Goal: Information Seeking & Learning: Check status

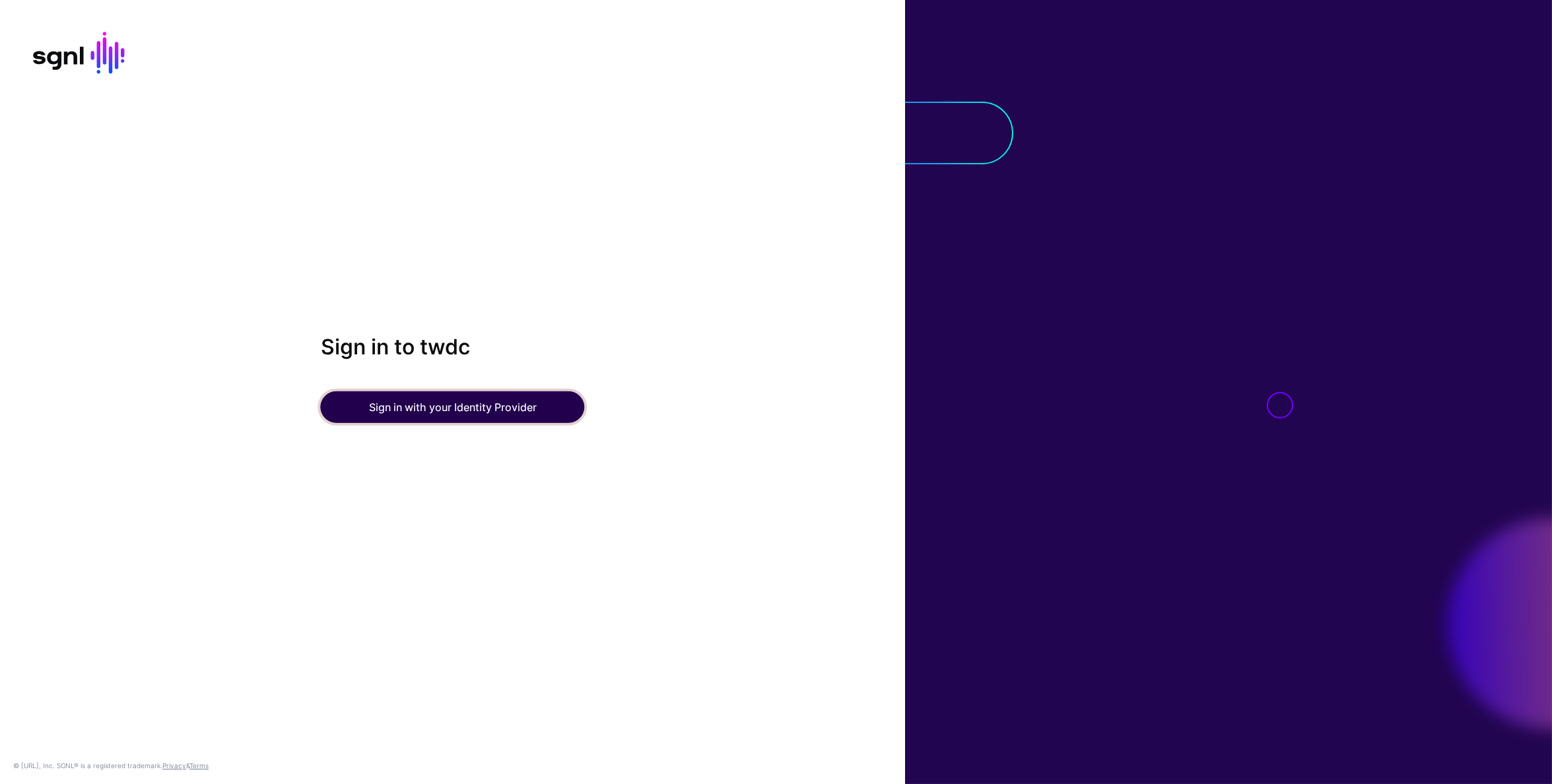
click at [439, 413] on button "Sign in with your Identity Provider" at bounding box center [453, 407] width 264 height 32
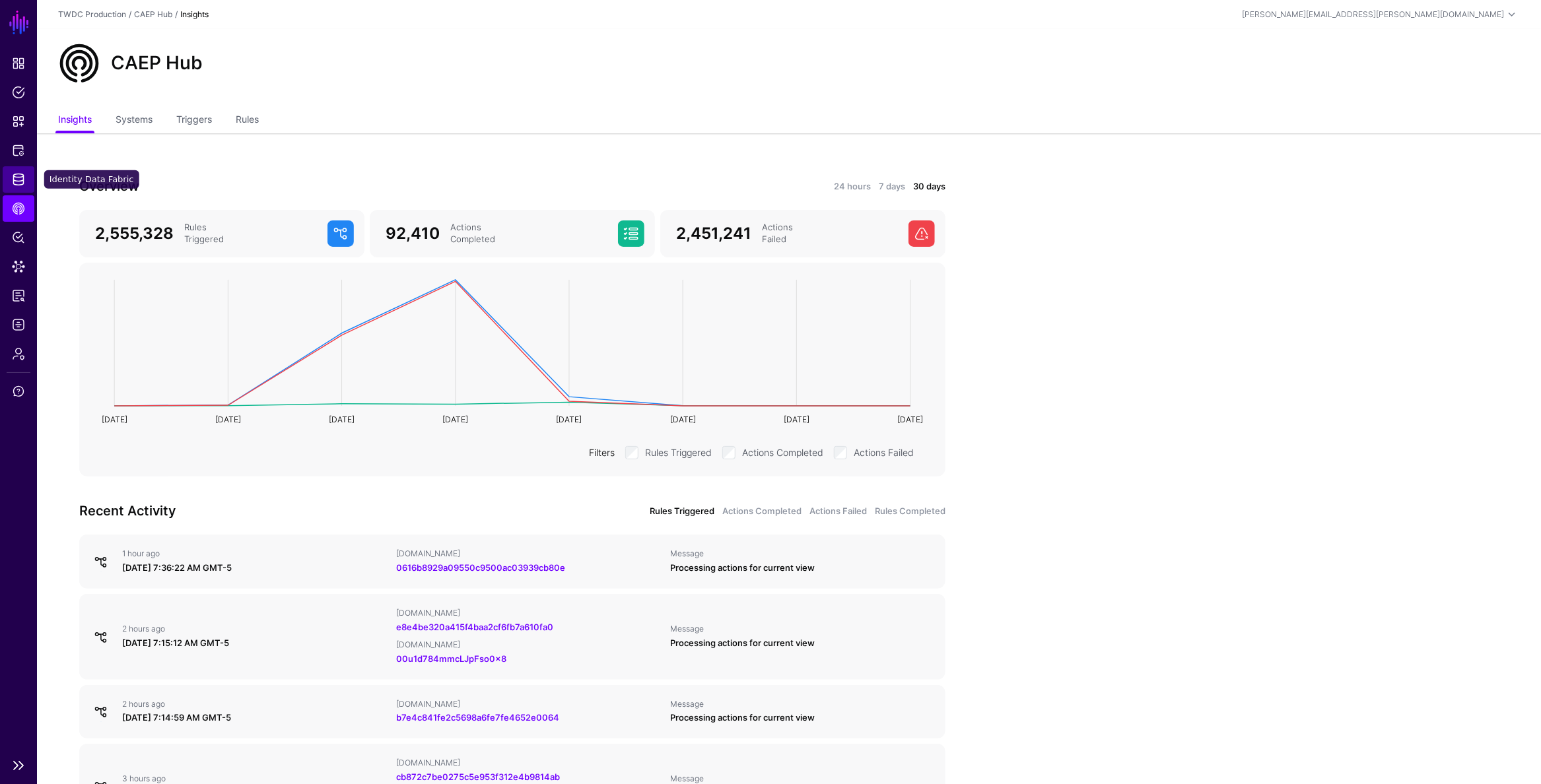
click at [19, 184] on span "Identity Data Fabric" at bounding box center [18, 180] width 13 height 13
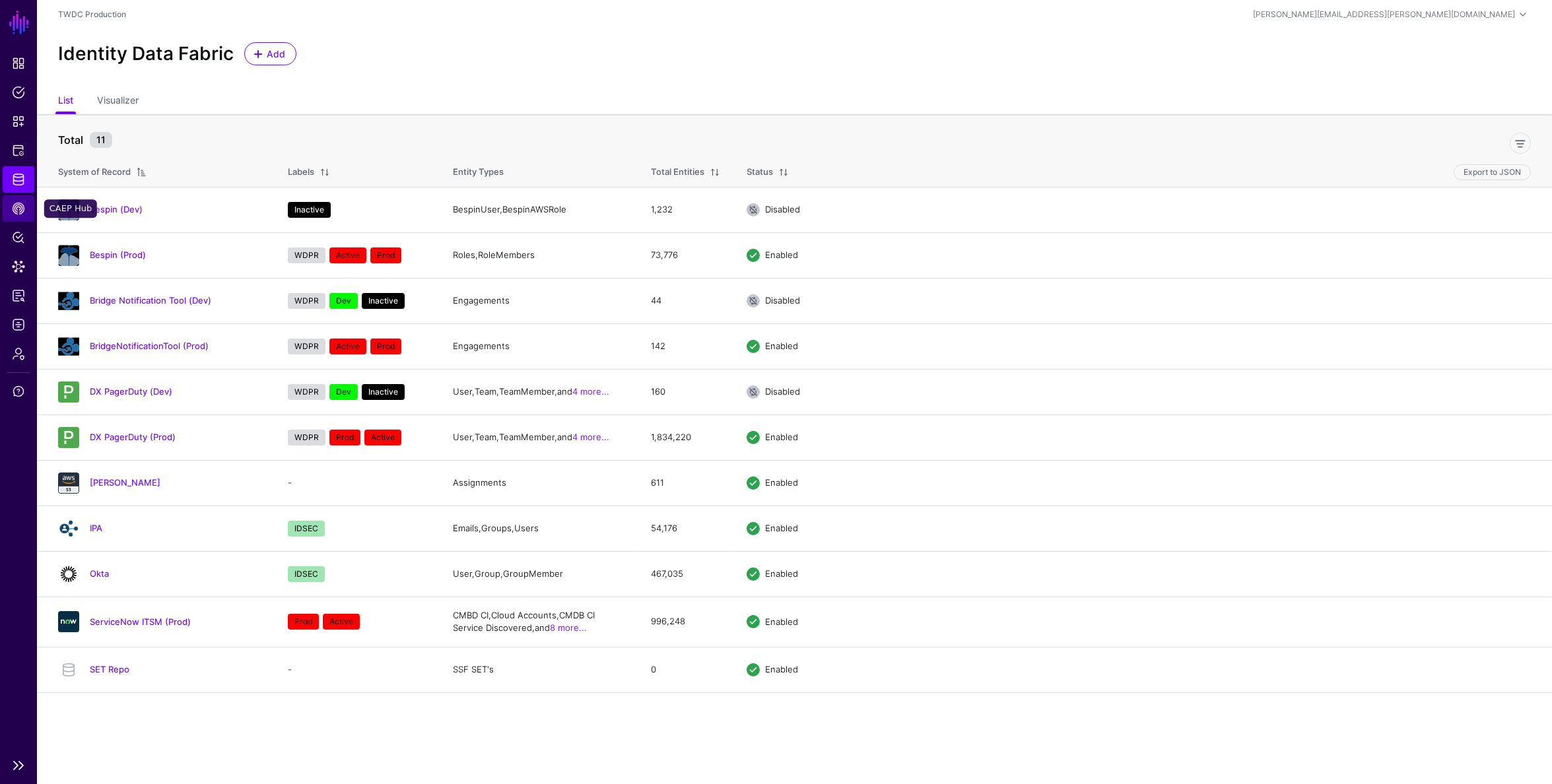
click at [15, 207] on span "CAEP Hub" at bounding box center [18, 209] width 13 height 13
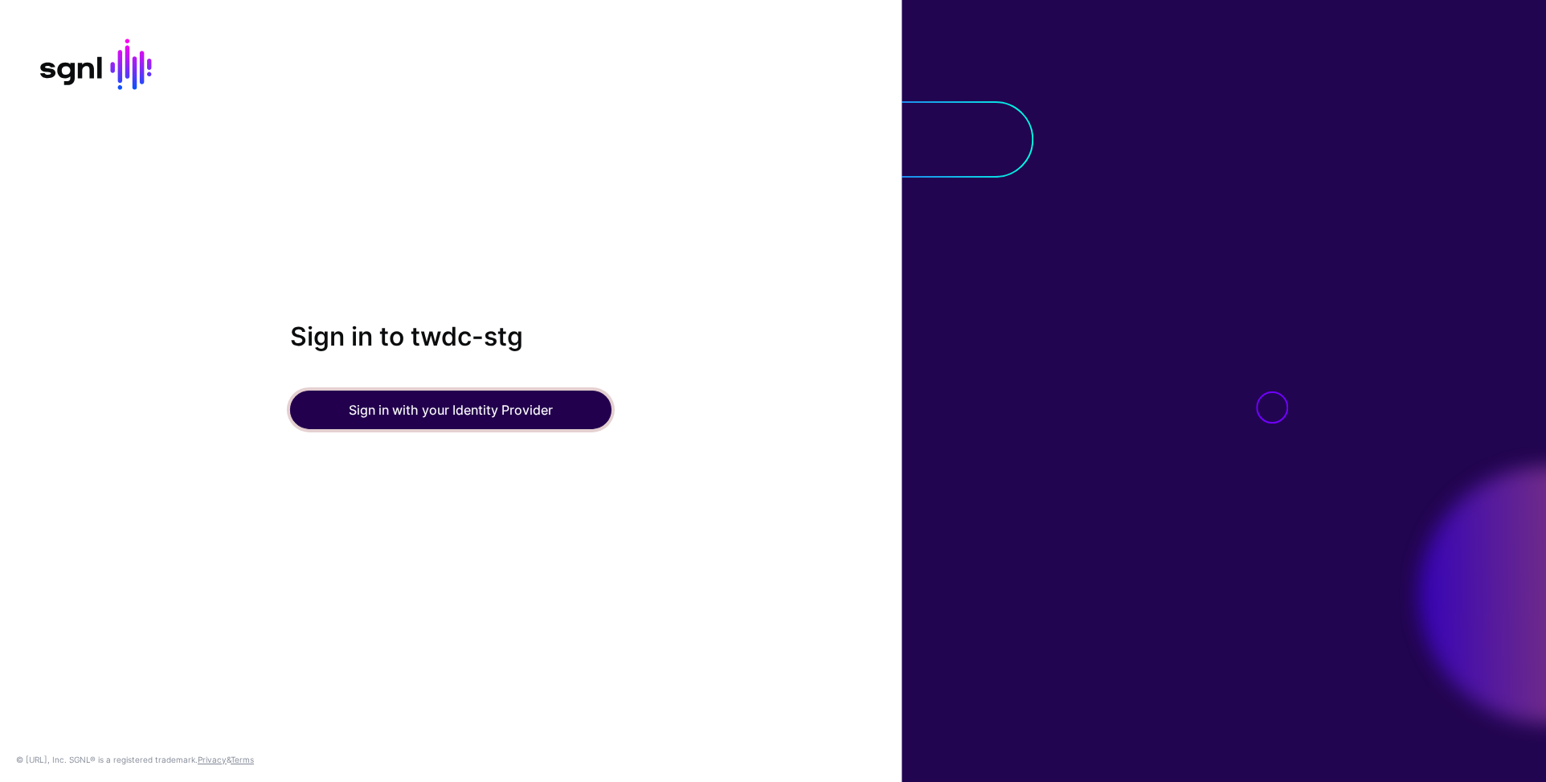
click at [485, 419] on button "Sign in with your Identity Provider" at bounding box center [451, 410] width 322 height 39
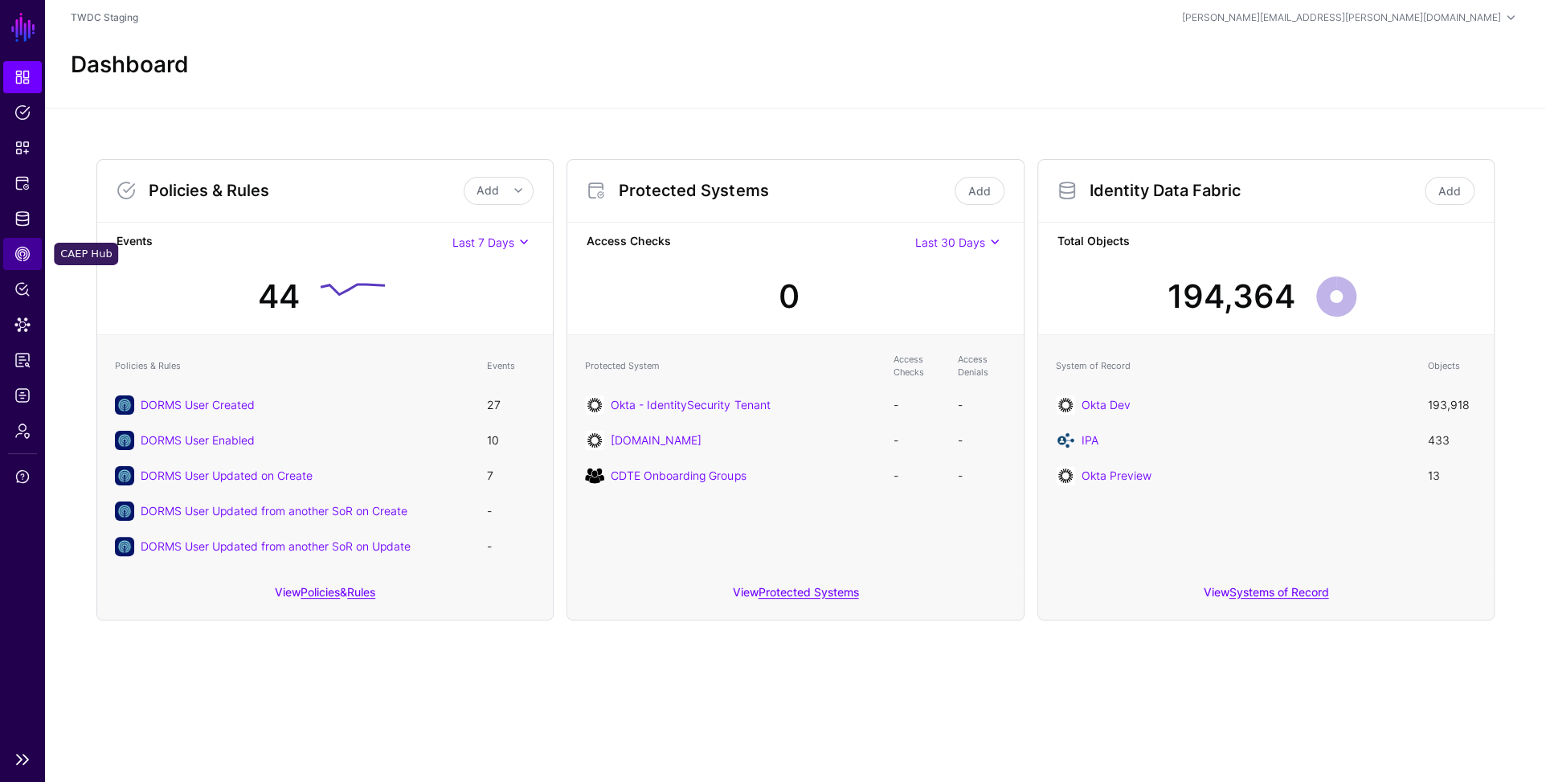
click at [23, 252] on span "CAEP Hub" at bounding box center [22, 254] width 16 height 16
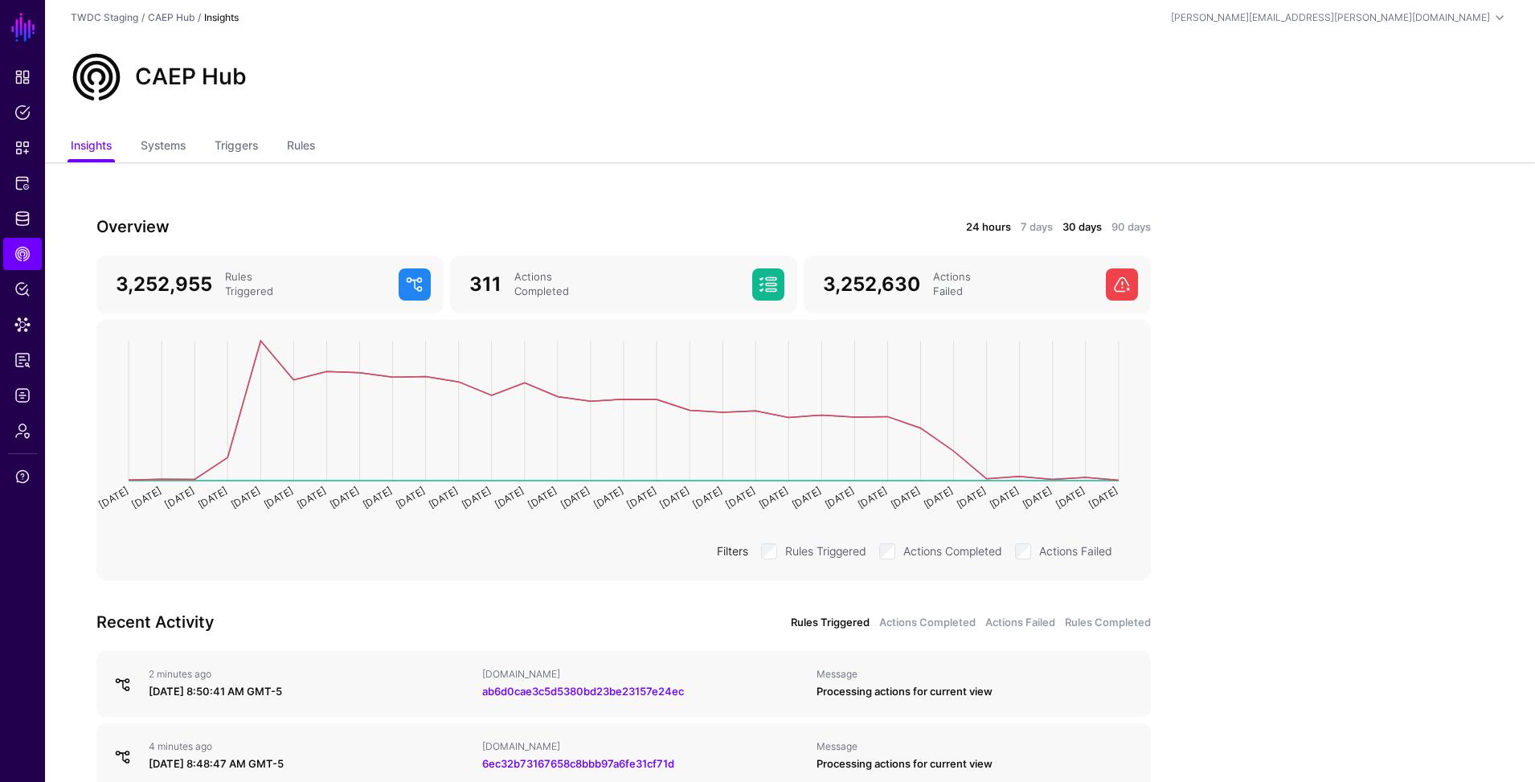
click at [988, 224] on link "24 hours" at bounding box center [988, 227] width 45 height 16
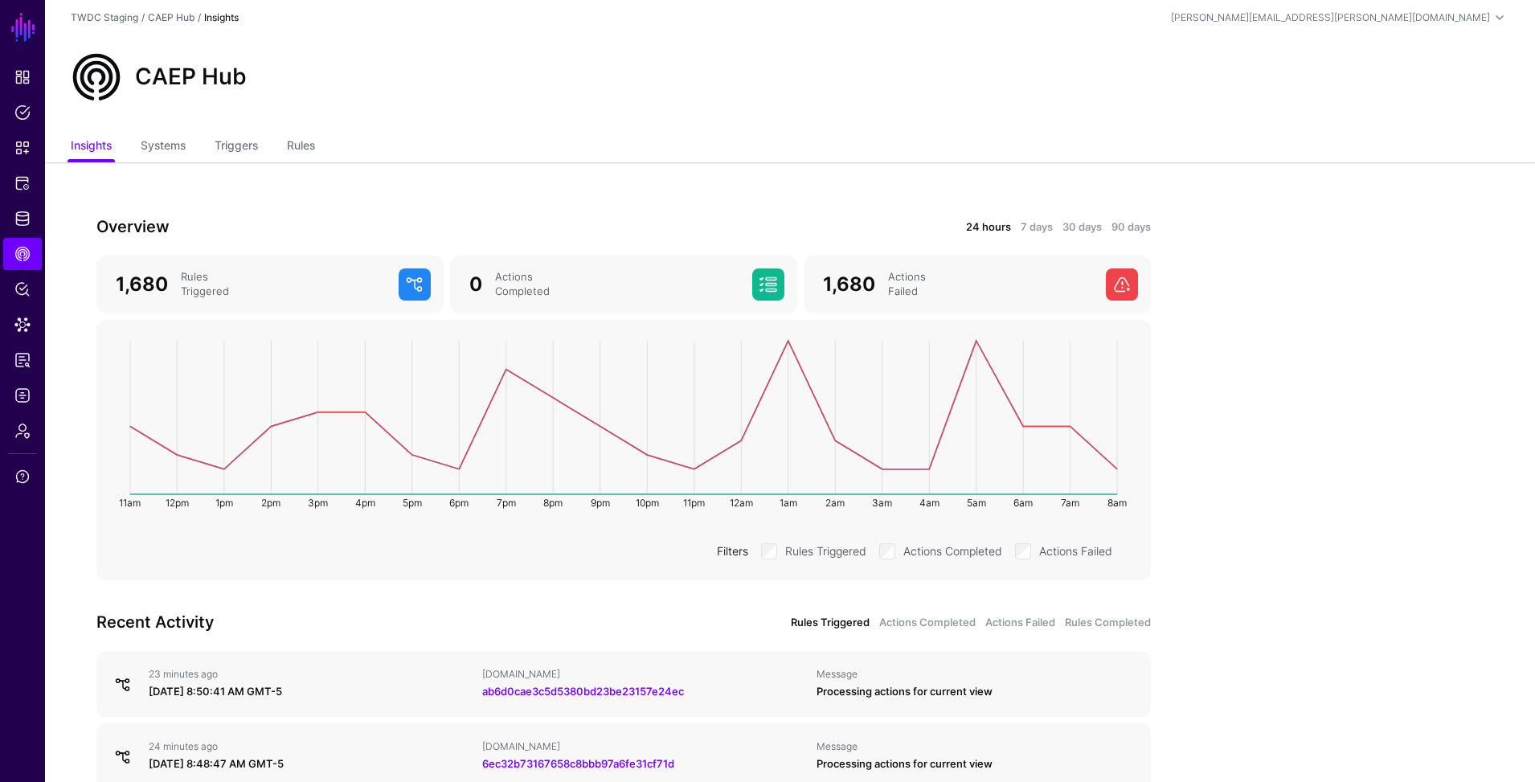
click at [685, 103] on div "CAEP Hub" at bounding box center [790, 83] width 1490 height 96
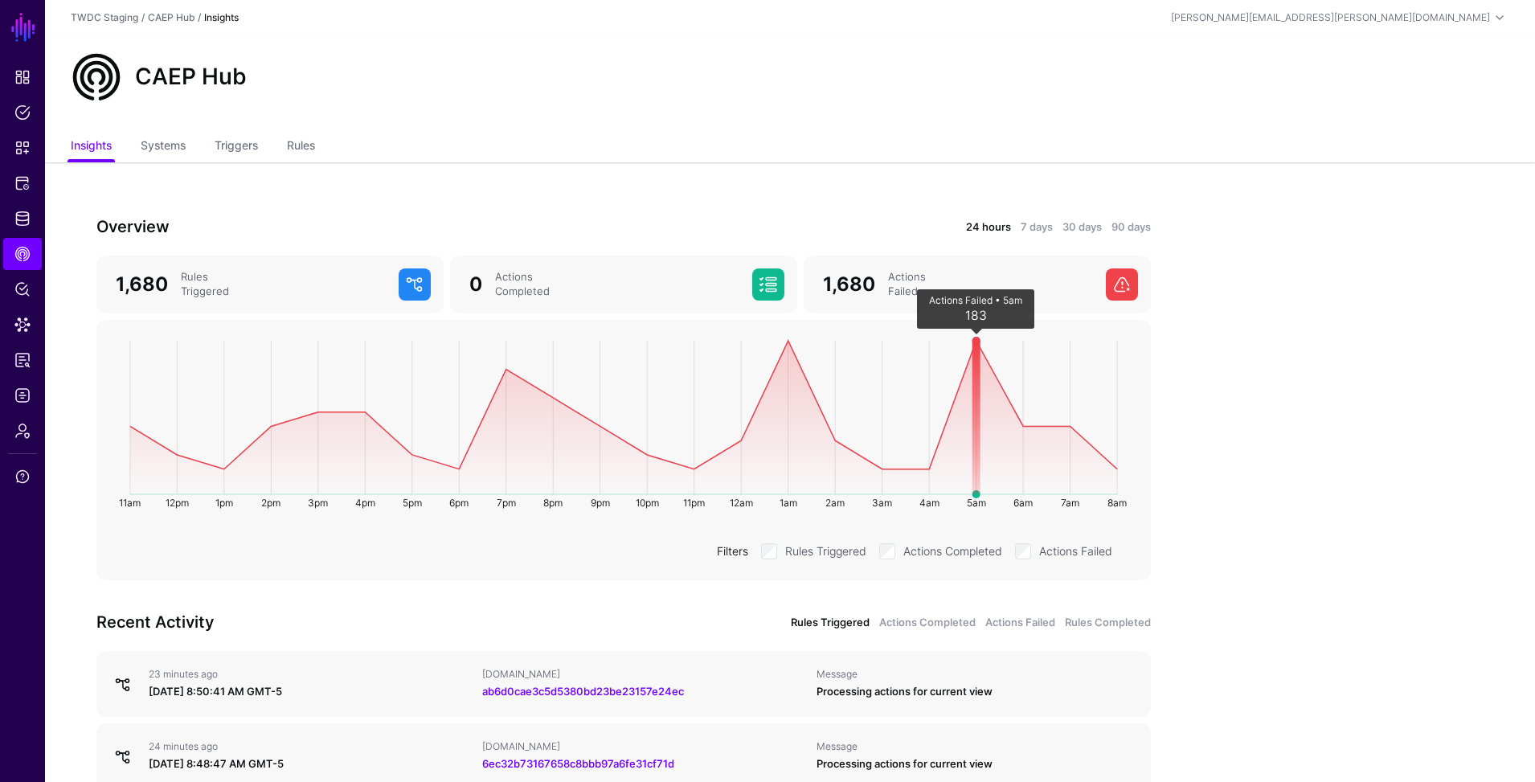
click at [979, 339] on circle at bounding box center [977, 341] width 8 height 8
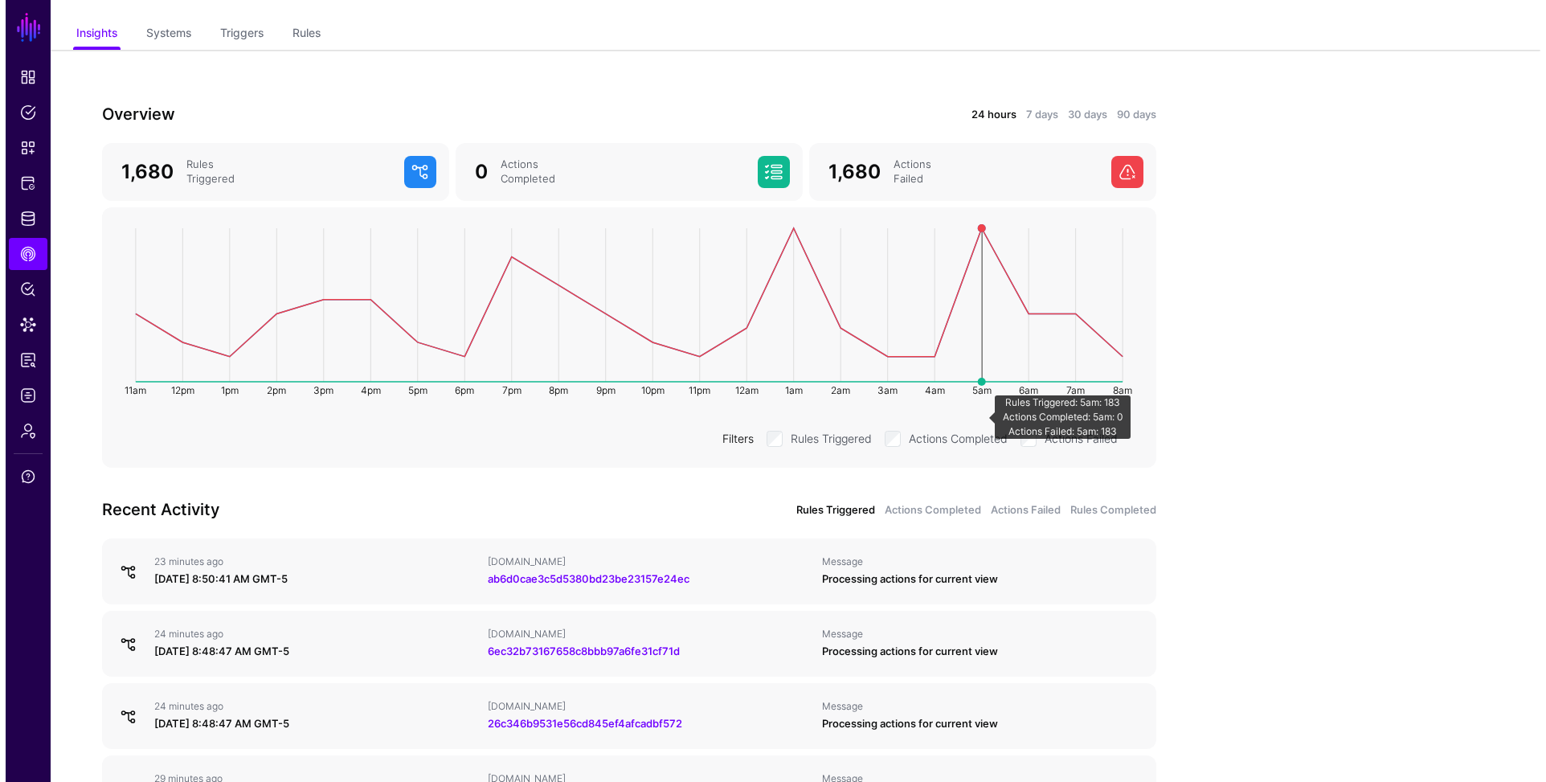
scroll to position [186, 0]
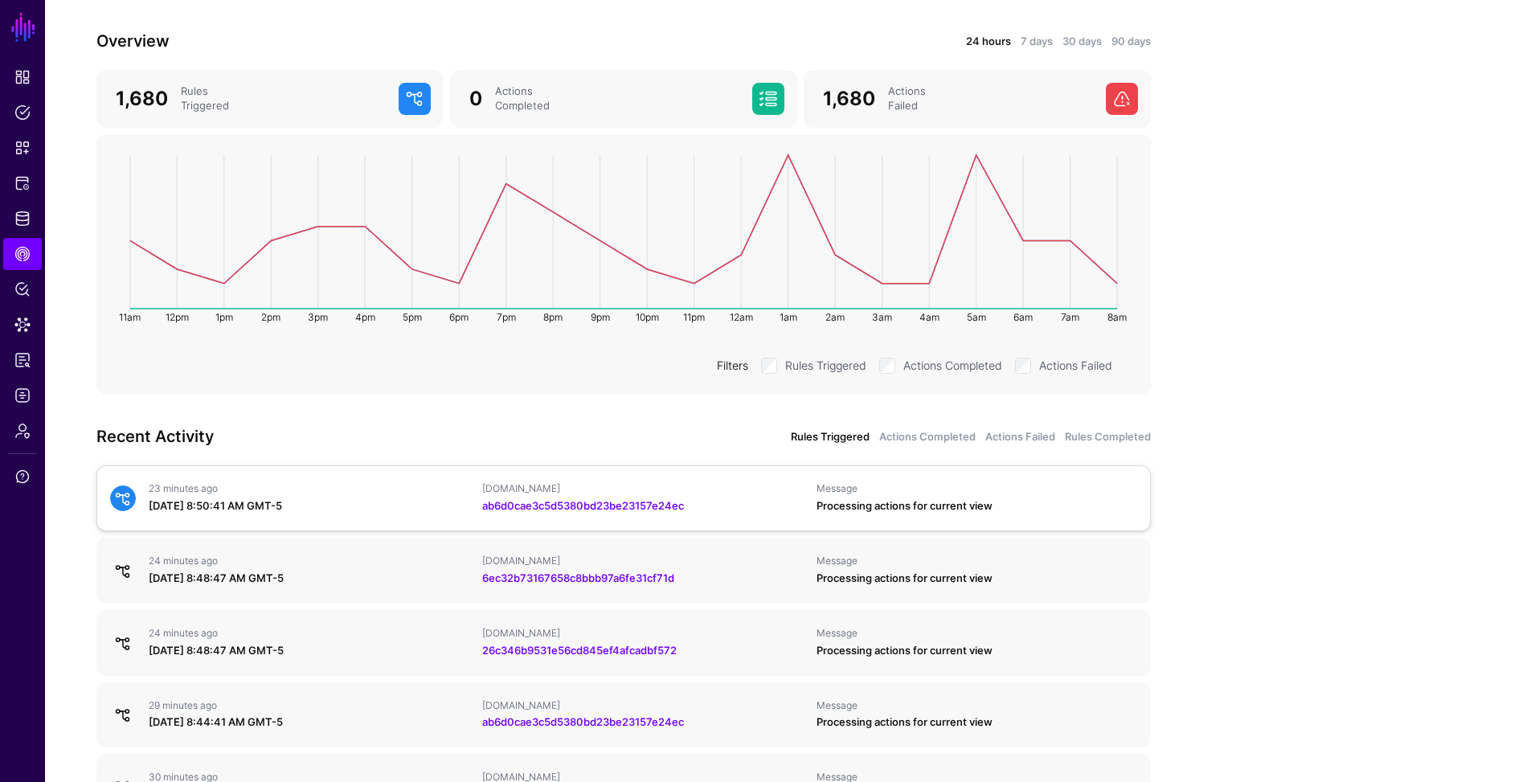
click at [336, 515] on link "23 minutes ago August 18, 2025 at 8:50:41 AM GMT-5 IPAUsers.id ab6d0cae3c5d5380…" at bounding box center [623, 498] width 1055 height 66
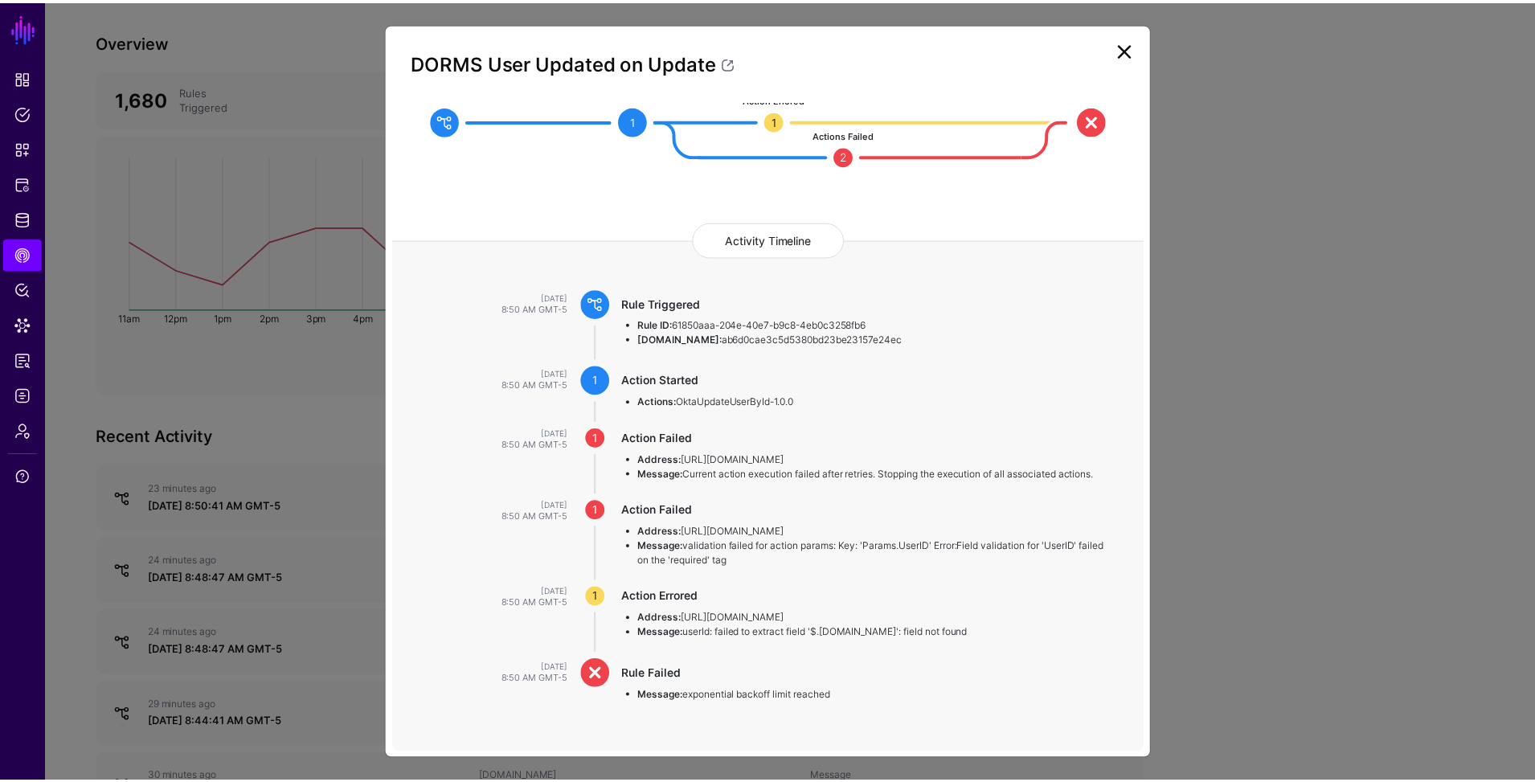
scroll to position [21, 0]
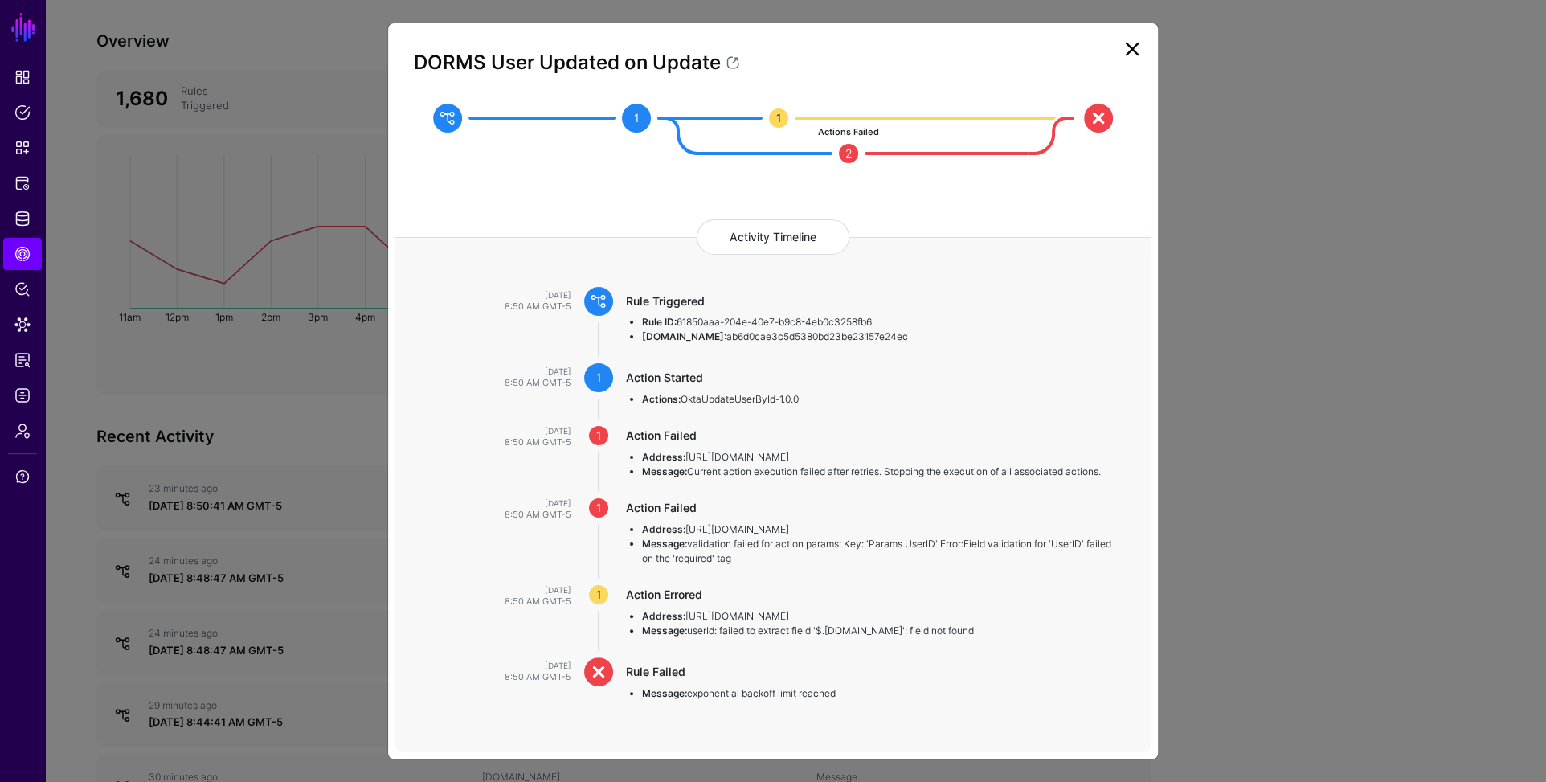
click at [1126, 48] on link at bounding box center [1133, 49] width 26 height 26
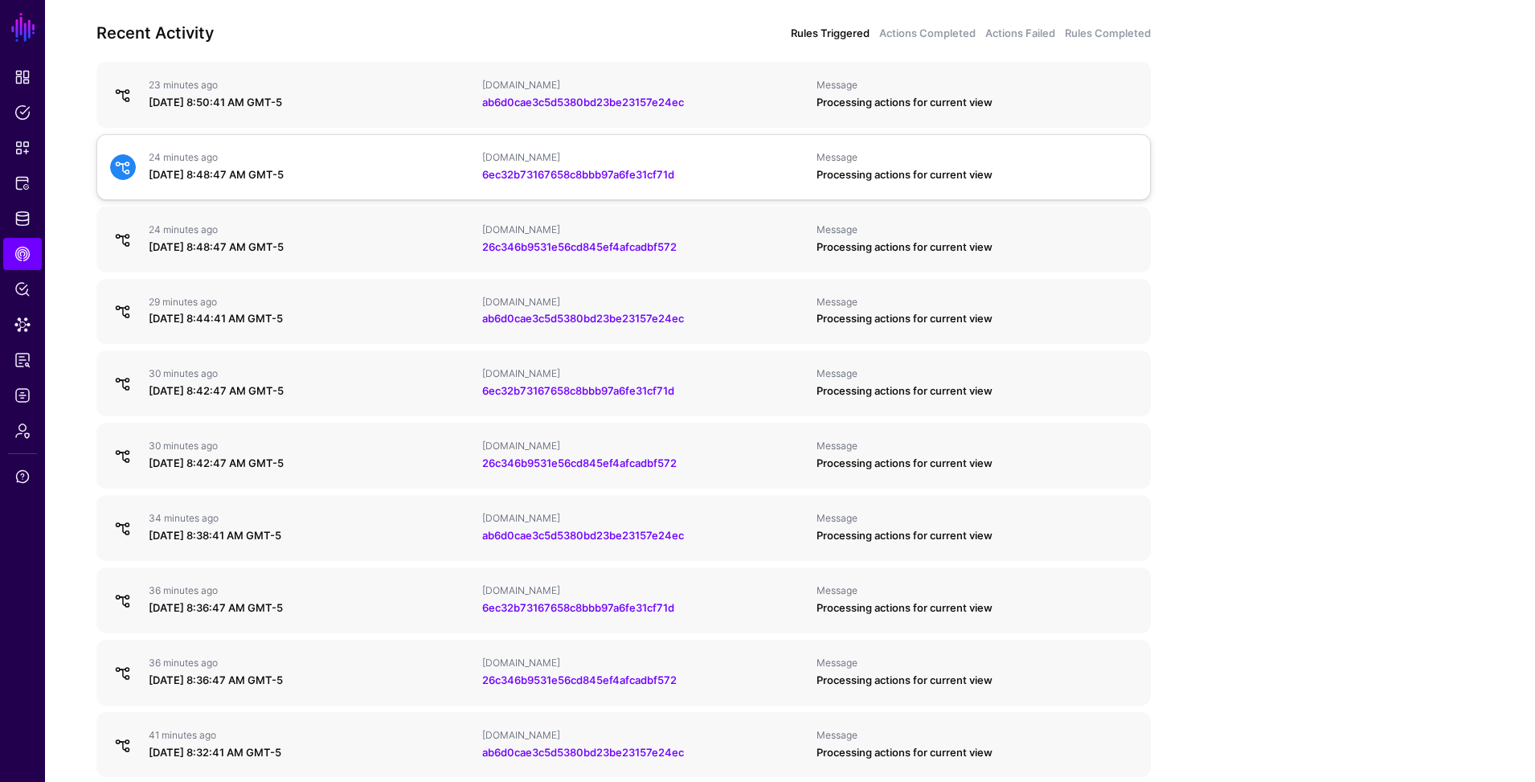
scroll to position [663, 0]
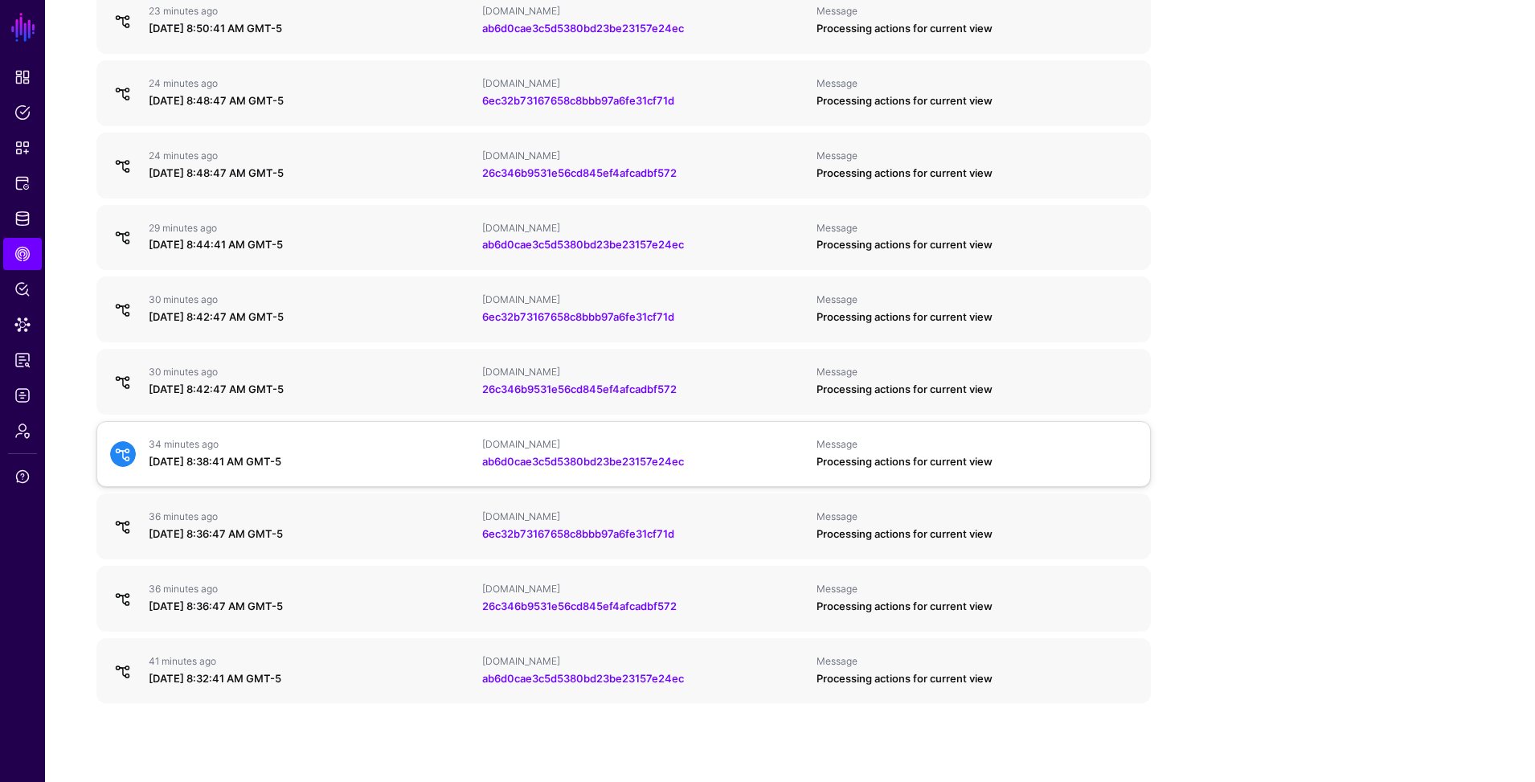
click at [710, 459] on div "ab6d0cae3c5d5380bd23be23157e24ec" at bounding box center [642, 462] width 321 height 16
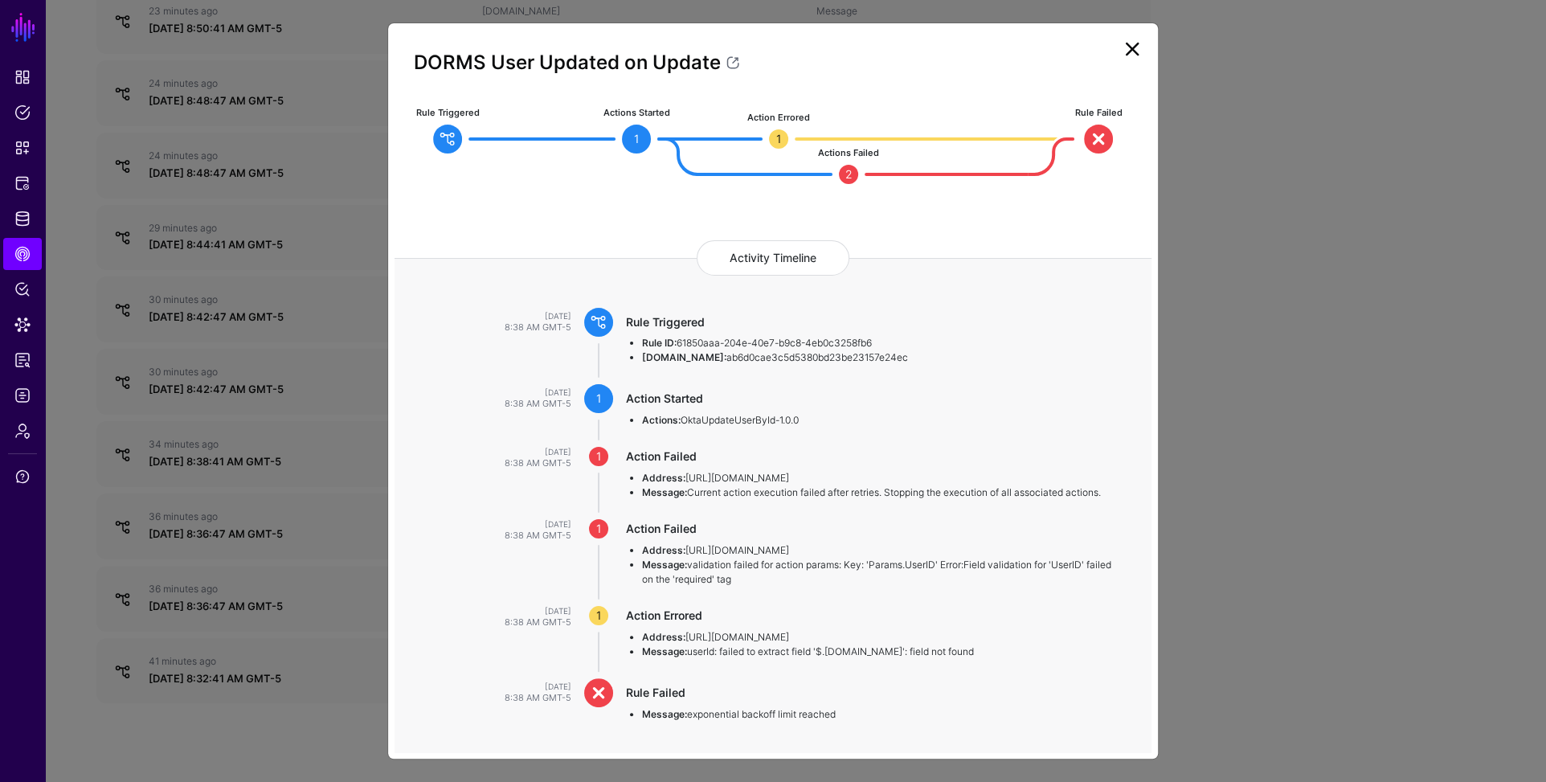
click at [1134, 48] on link at bounding box center [1133, 49] width 26 height 26
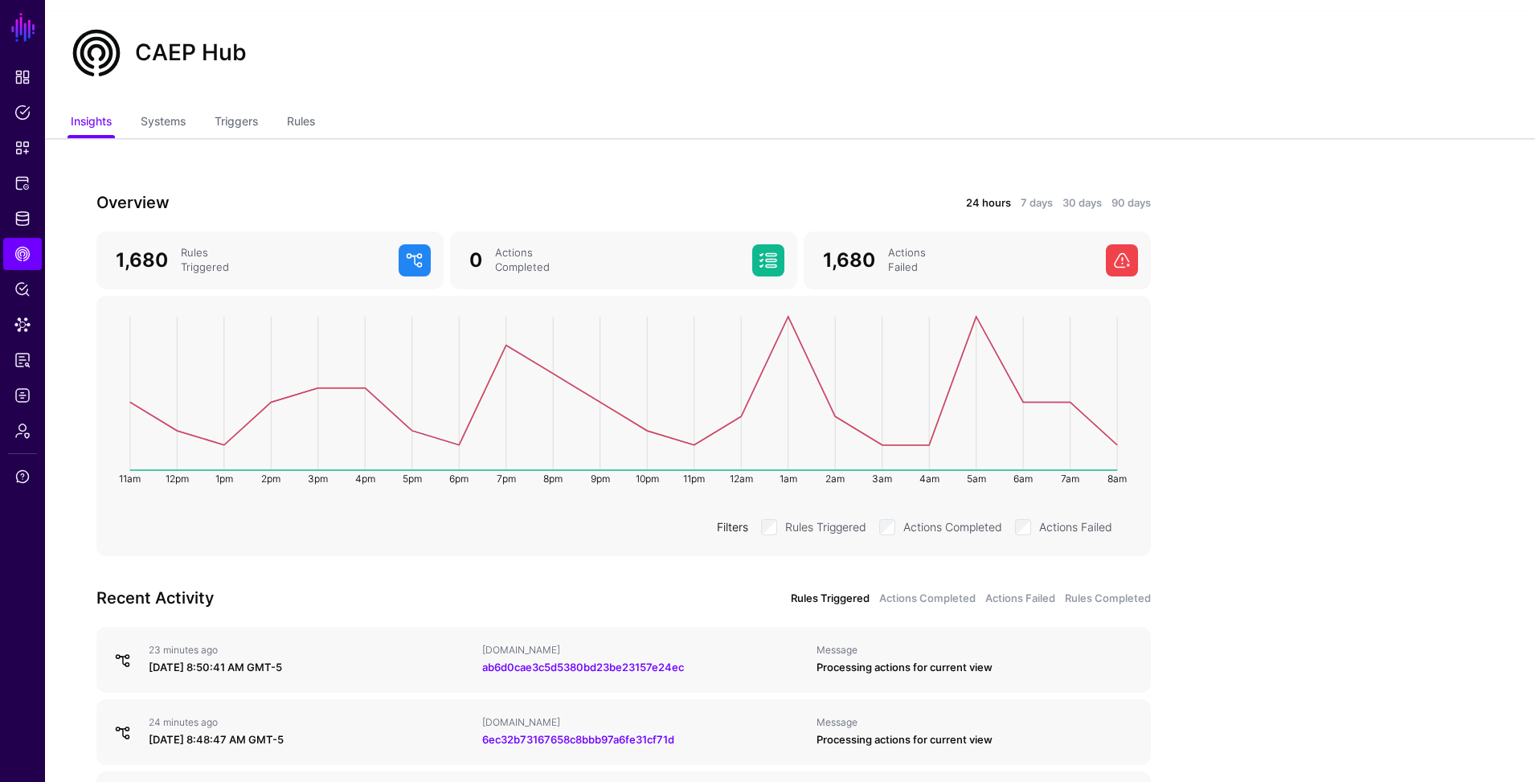
scroll to position [0, 0]
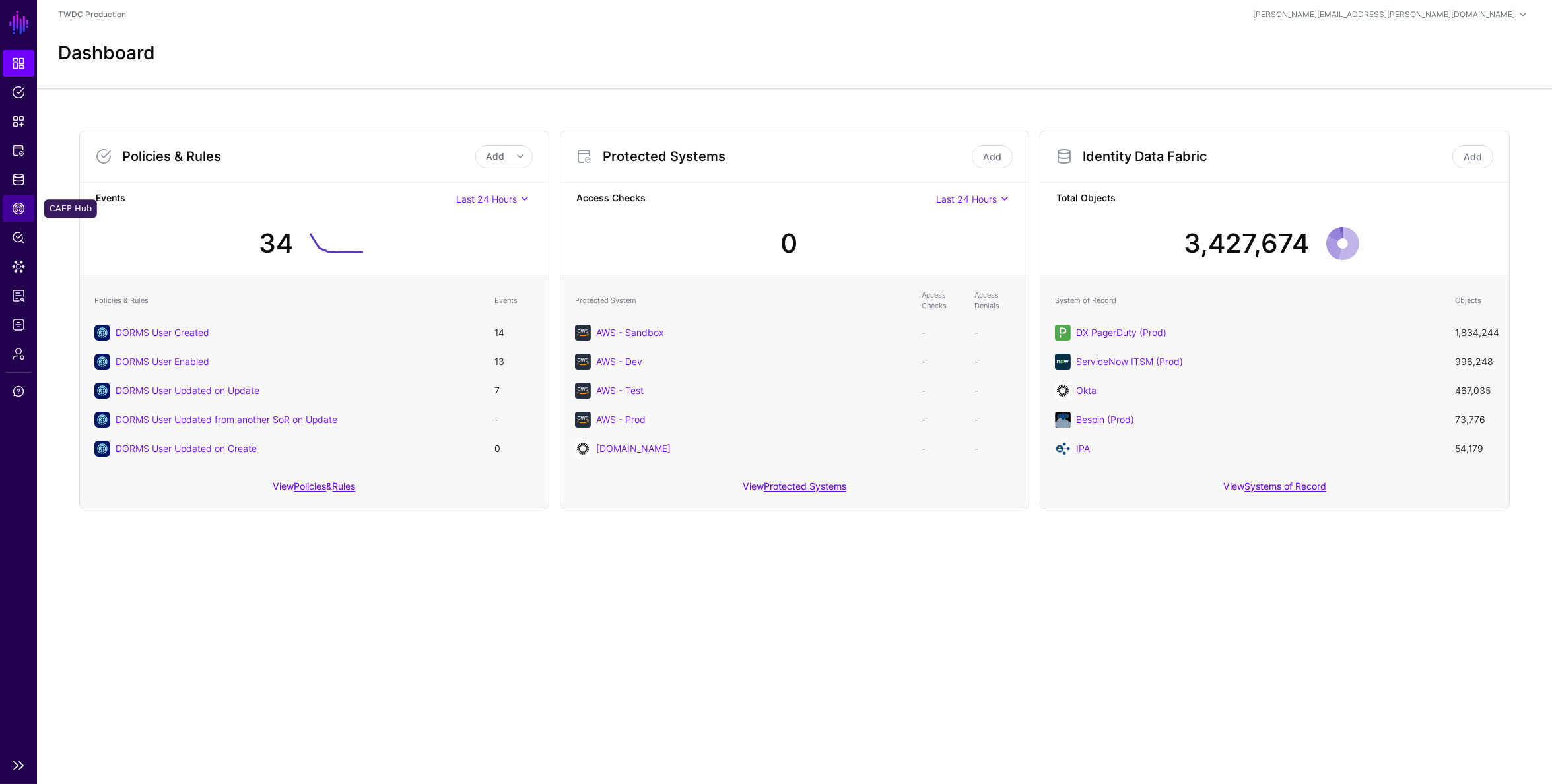
click at [16, 207] on span "CAEP Hub" at bounding box center [18, 209] width 13 height 13
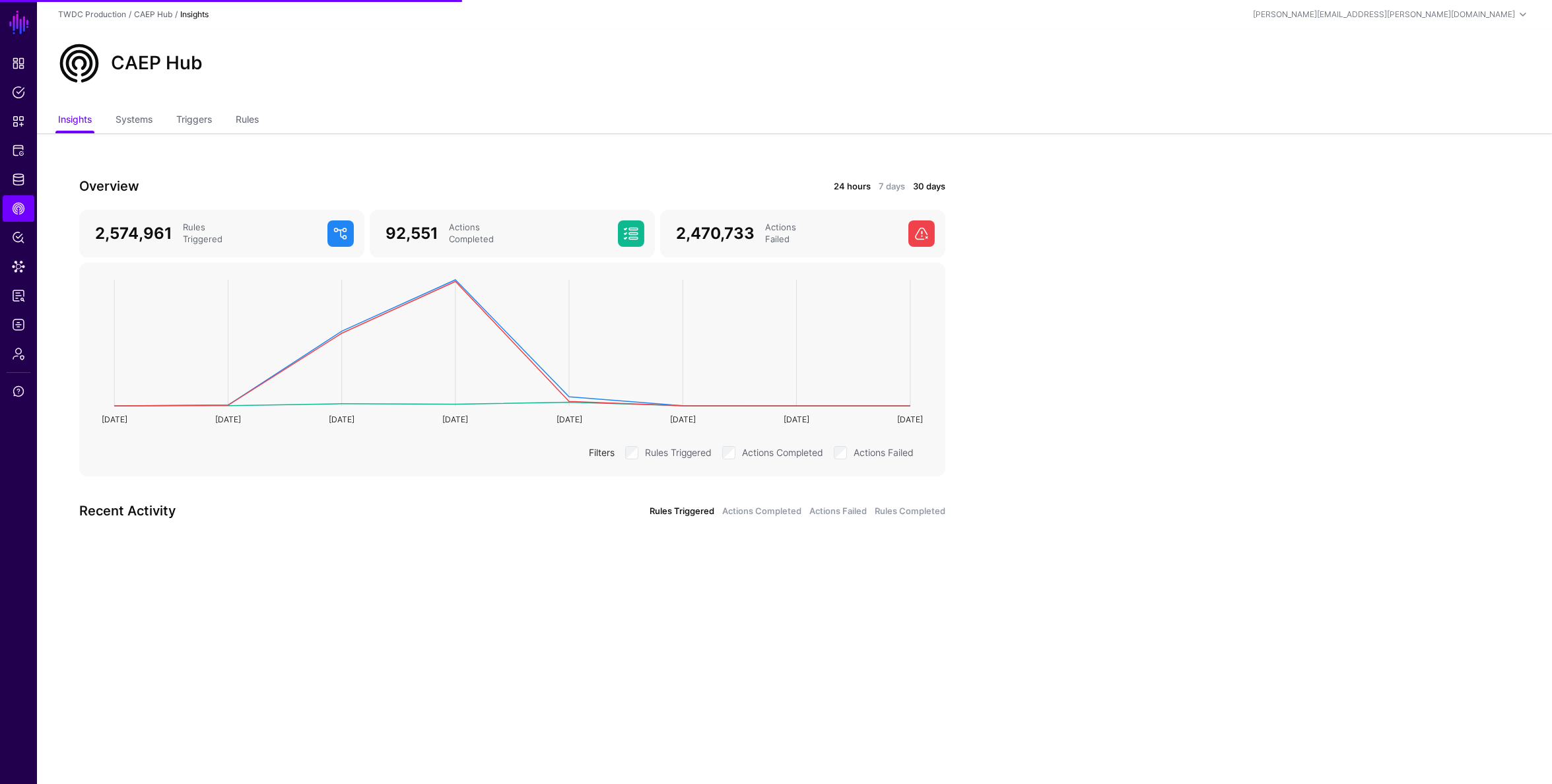
click at [856, 189] on link "24 hours" at bounding box center [852, 186] width 37 height 13
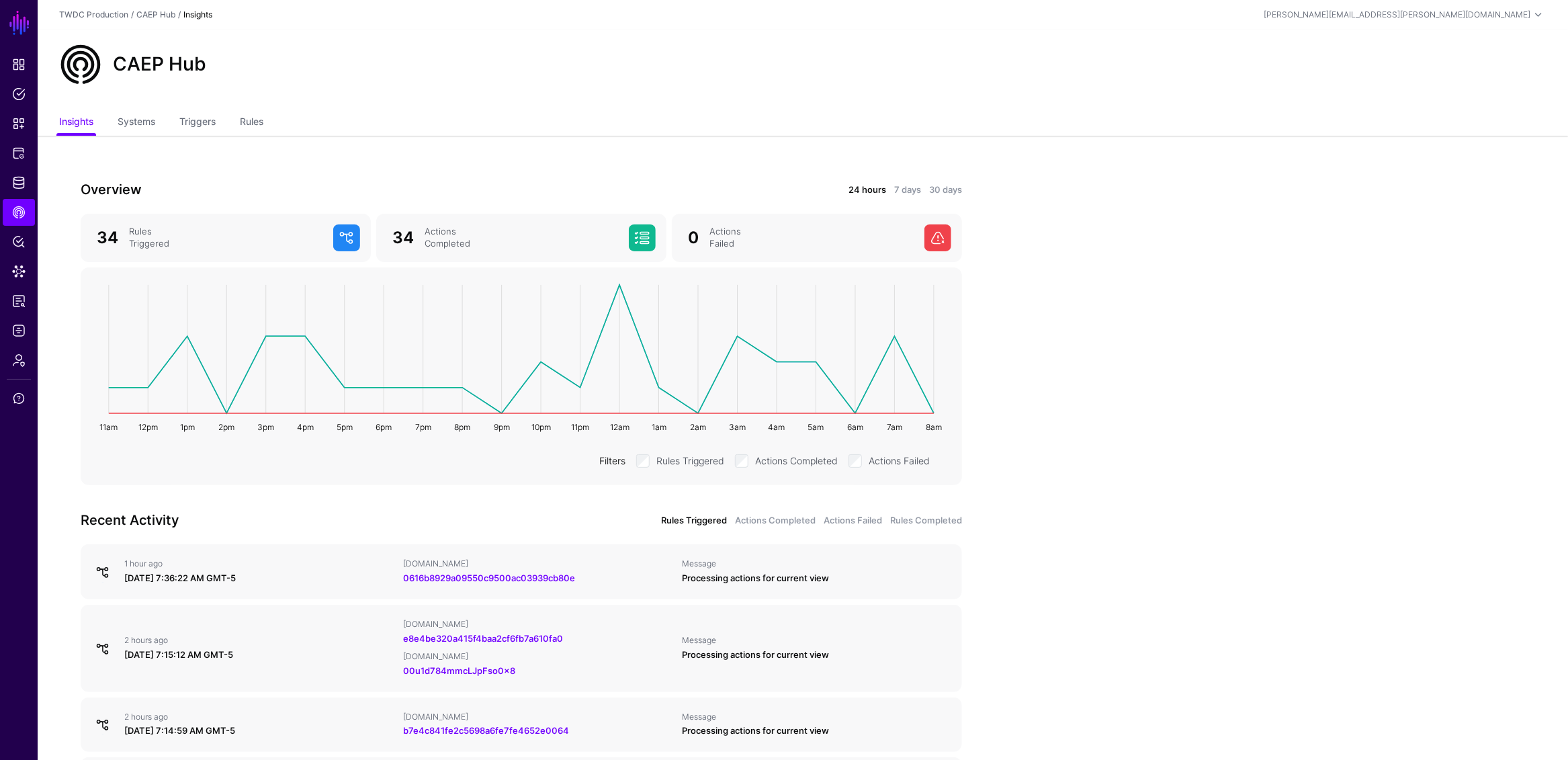
click at [892, 190] on div "24 hours 7 days 30 days" at bounding box center [746, 190] width 433 height 15
click at [908, 185] on link "7 days" at bounding box center [908, 190] width 27 height 13
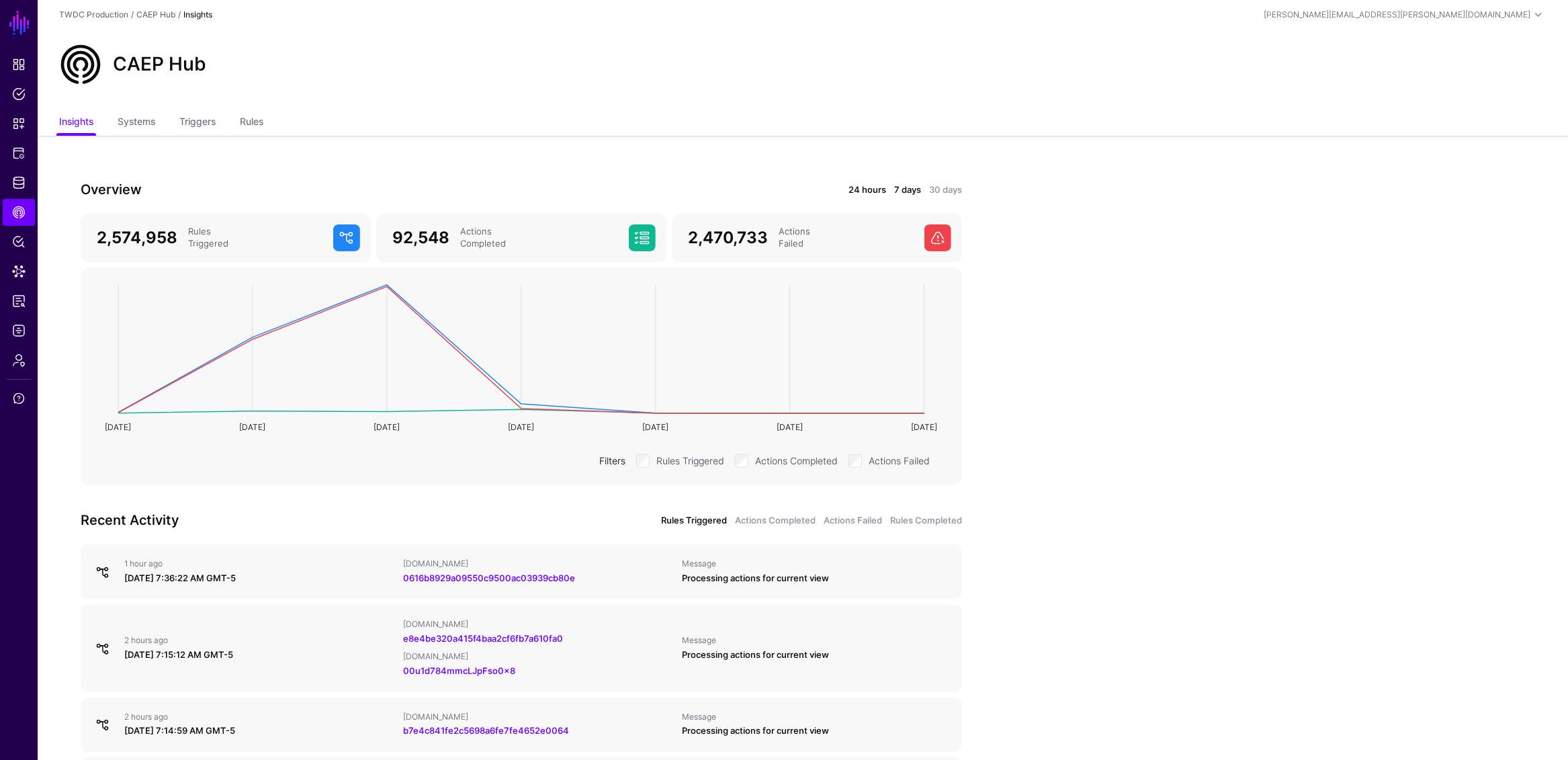
click at [861, 190] on link "24 hours" at bounding box center [867, 190] width 38 height 13
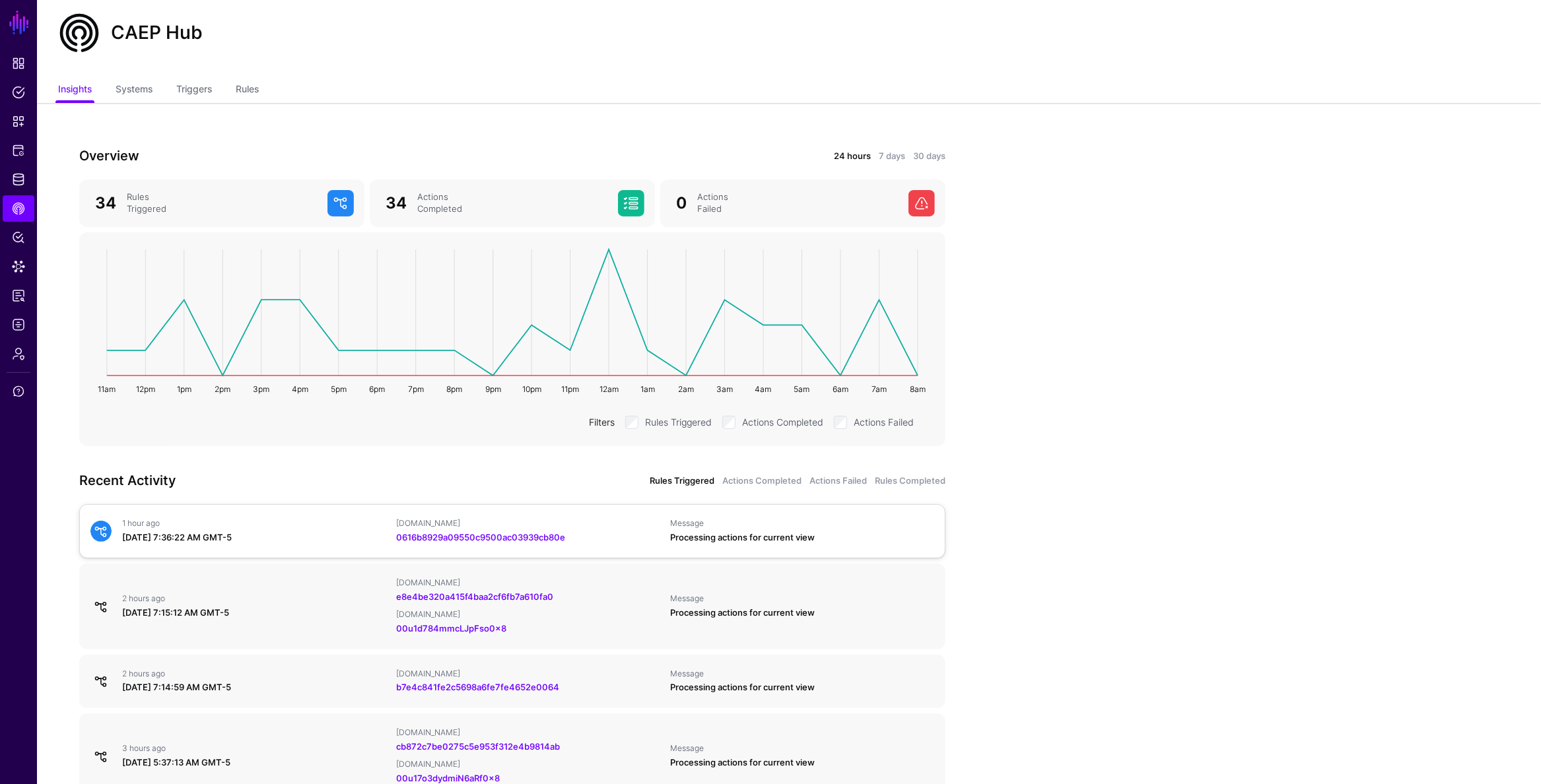
scroll to position [31, 0]
click at [767, 534] on div "Processing actions for current view" at bounding box center [803, 537] width 264 height 13
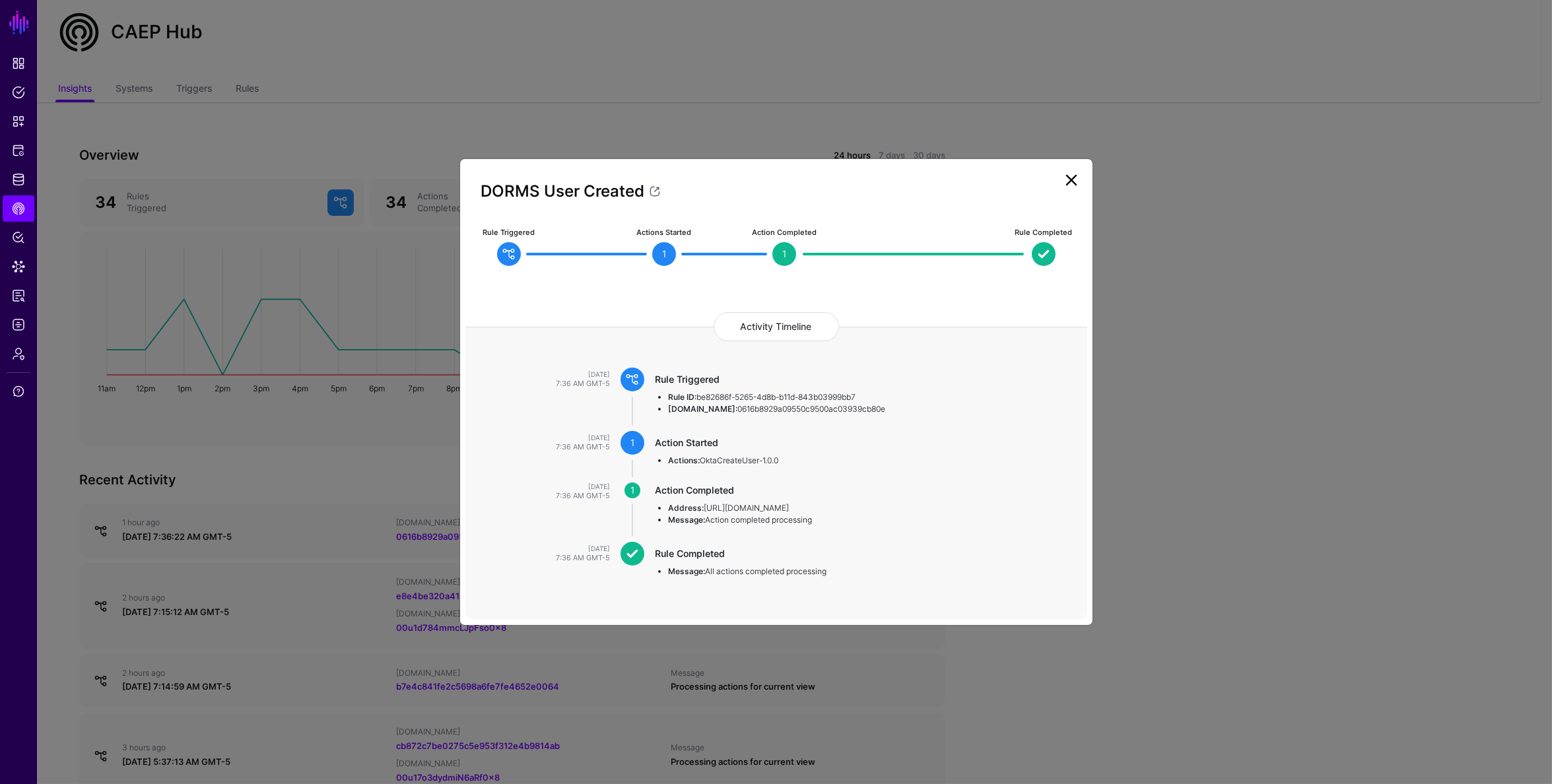
click at [218, 607] on ngb-modal-window "DORMS User Created Rule Triggered Actions Started 1 Action Completed 1 Rule Com…" at bounding box center [776, 392] width 1552 height 784
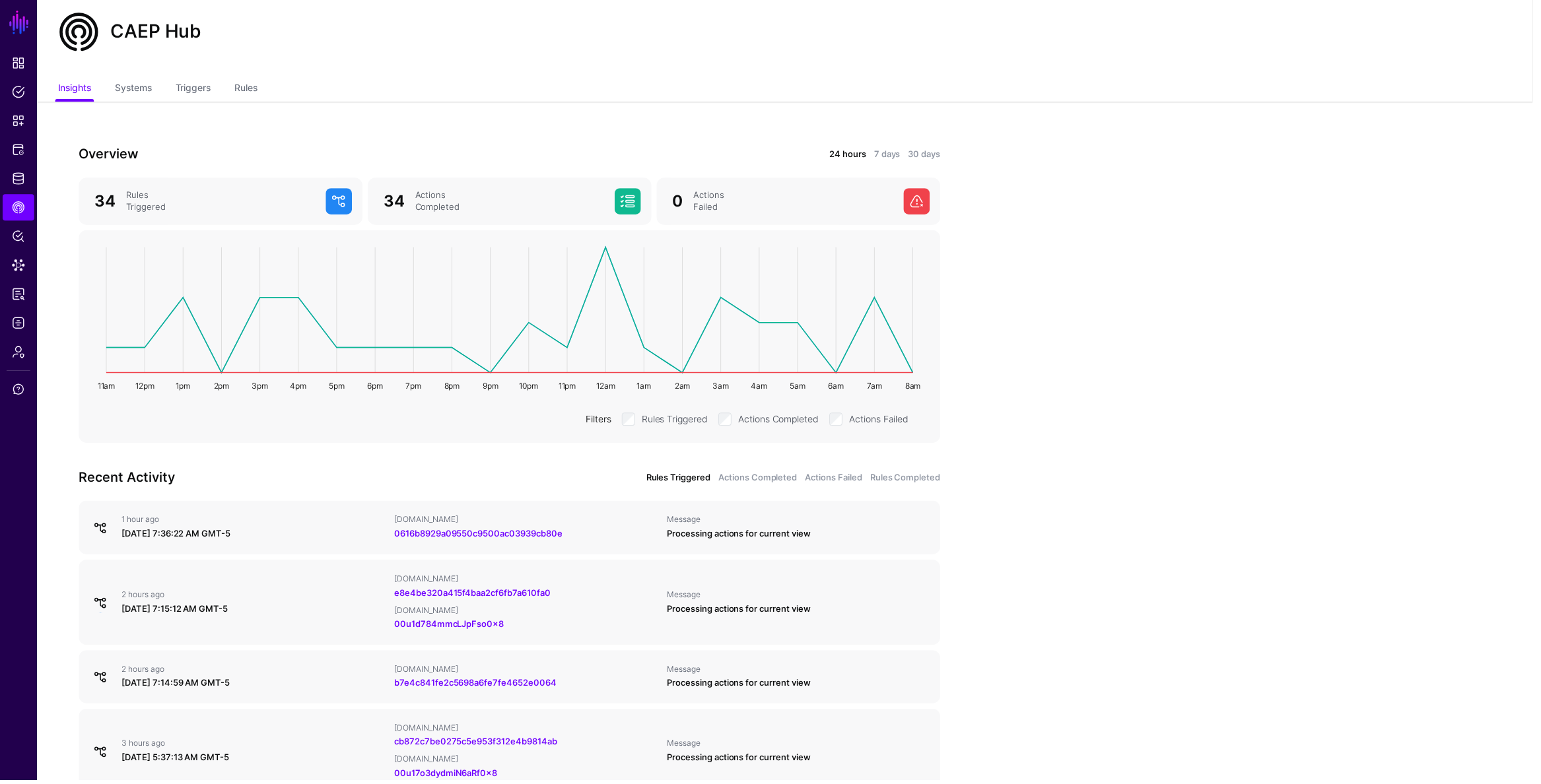
click at [219, 606] on div "[DATE] 7:15:12 AM GMT-5" at bounding box center [254, 612] width 264 height 13
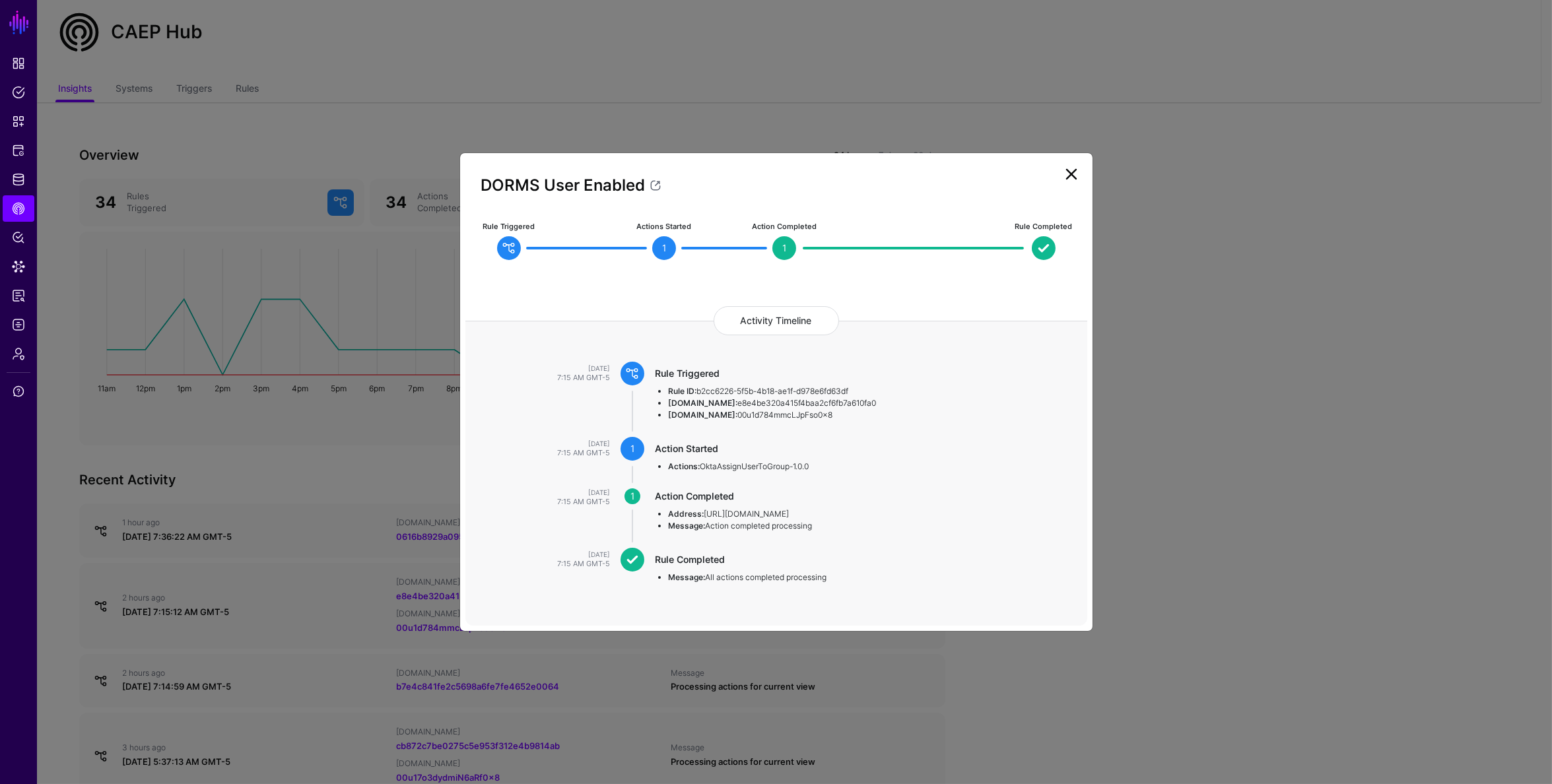
click at [1065, 178] on link at bounding box center [1072, 174] width 21 height 21
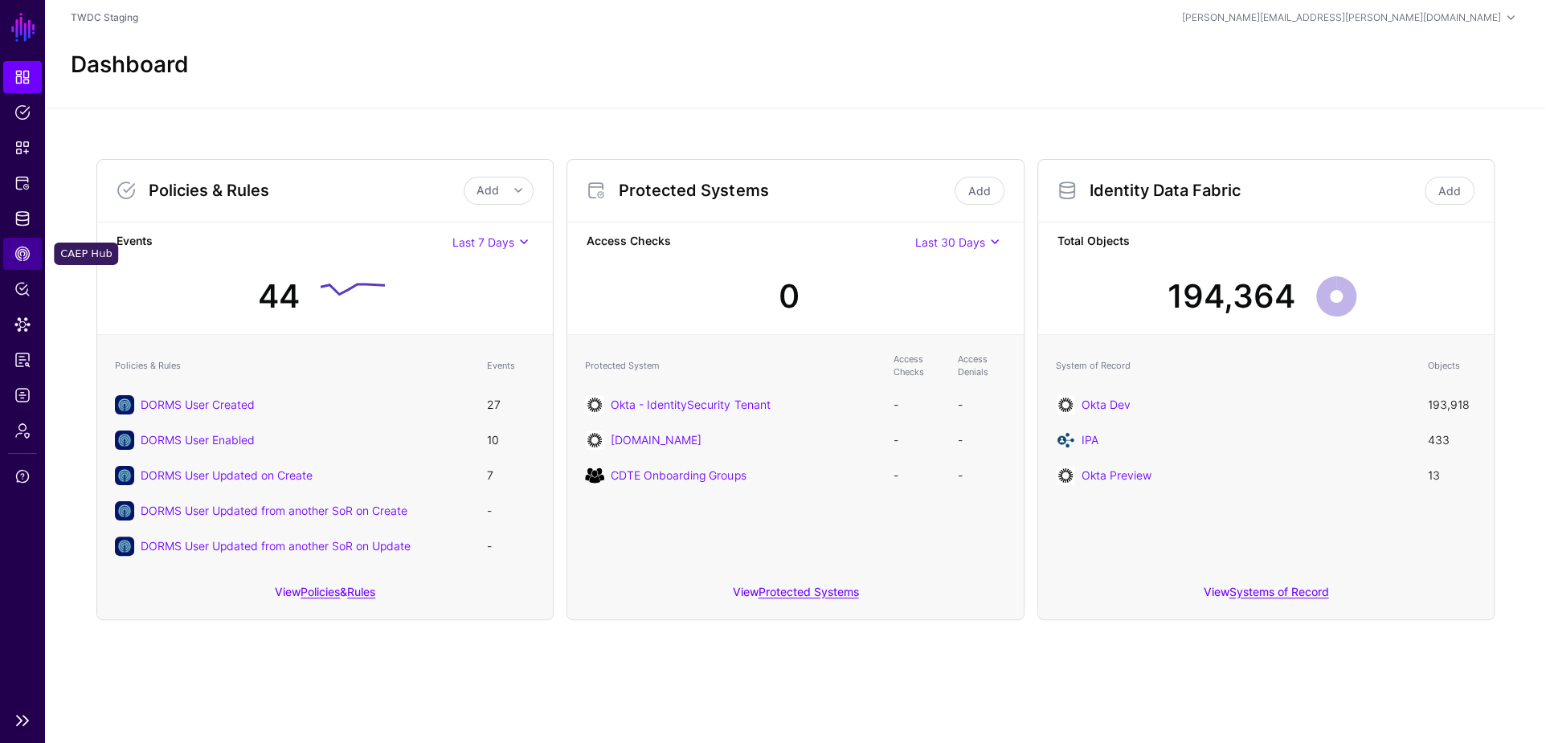
click at [29, 252] on span "CAEP Hub" at bounding box center [22, 254] width 16 height 16
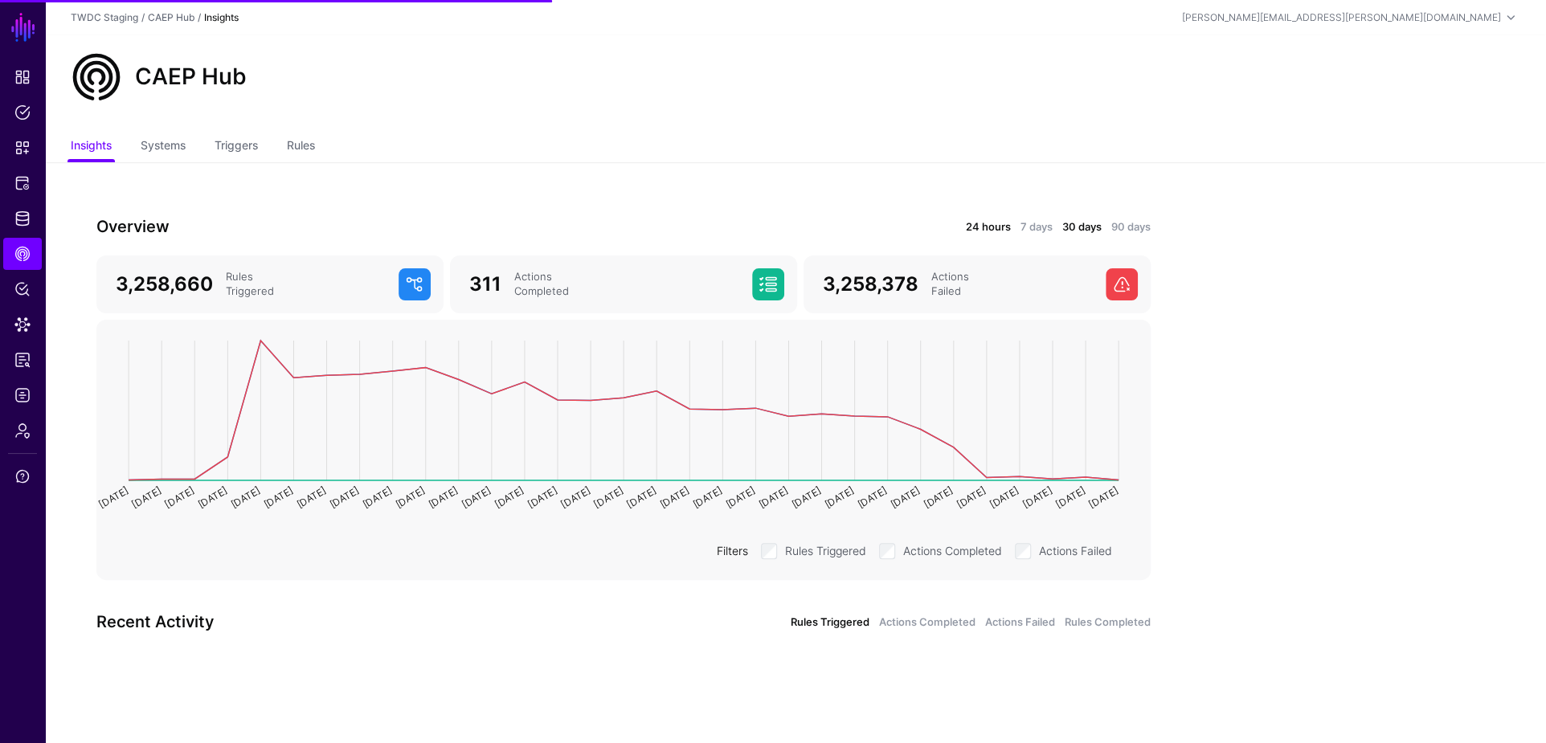
click at [985, 227] on link "24 hours" at bounding box center [988, 227] width 45 height 16
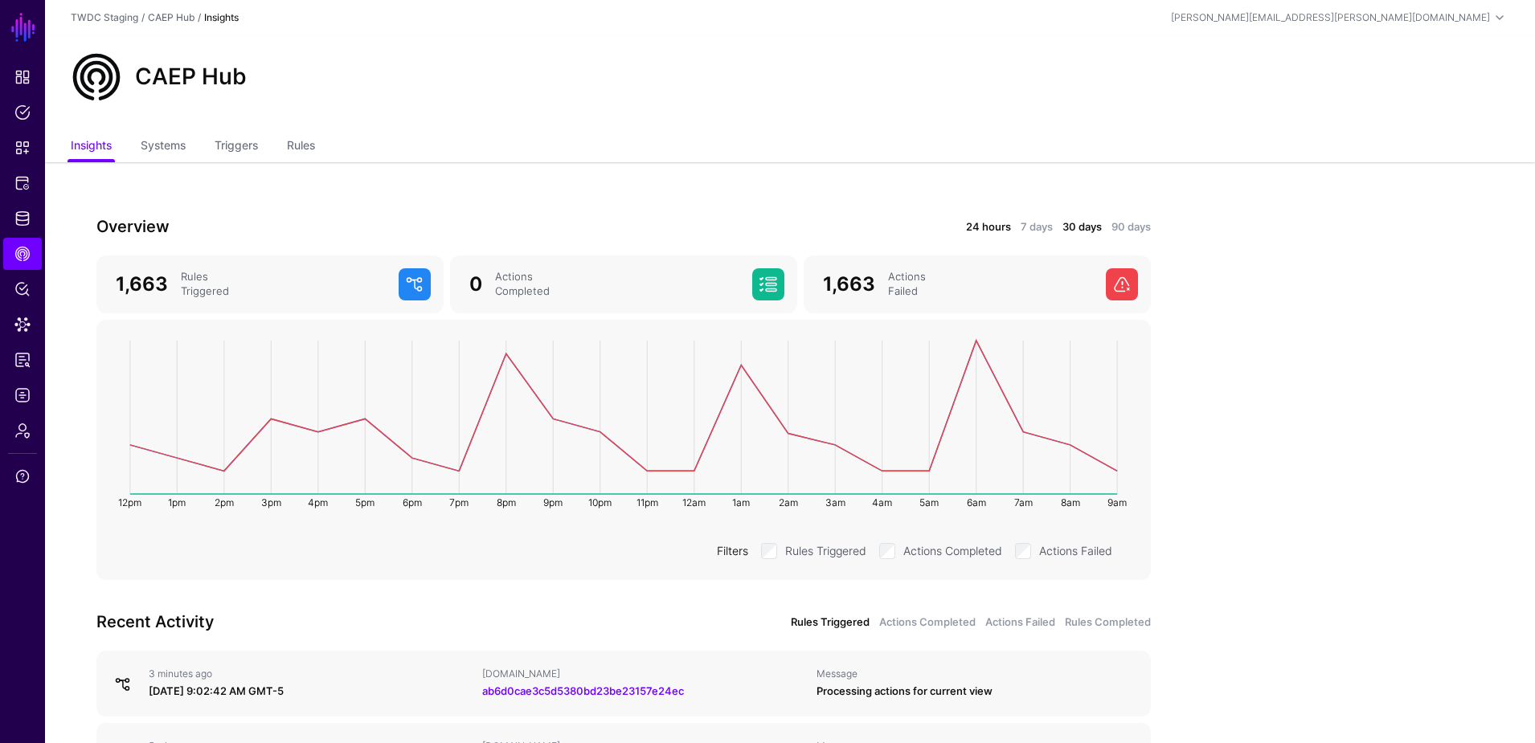
click at [1067, 223] on link "30 days" at bounding box center [1082, 227] width 39 height 16
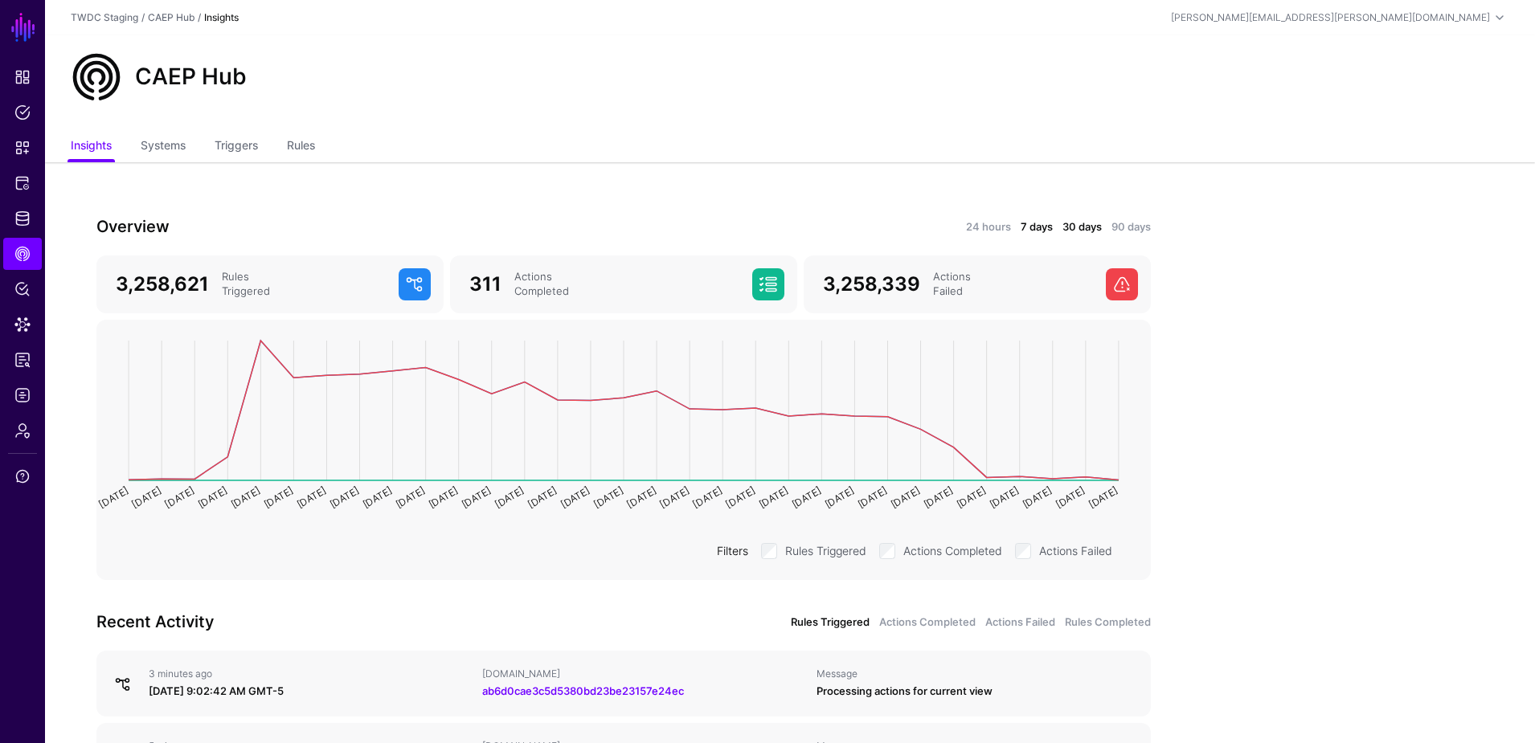
click at [1029, 229] on link "7 days" at bounding box center [1037, 227] width 32 height 16
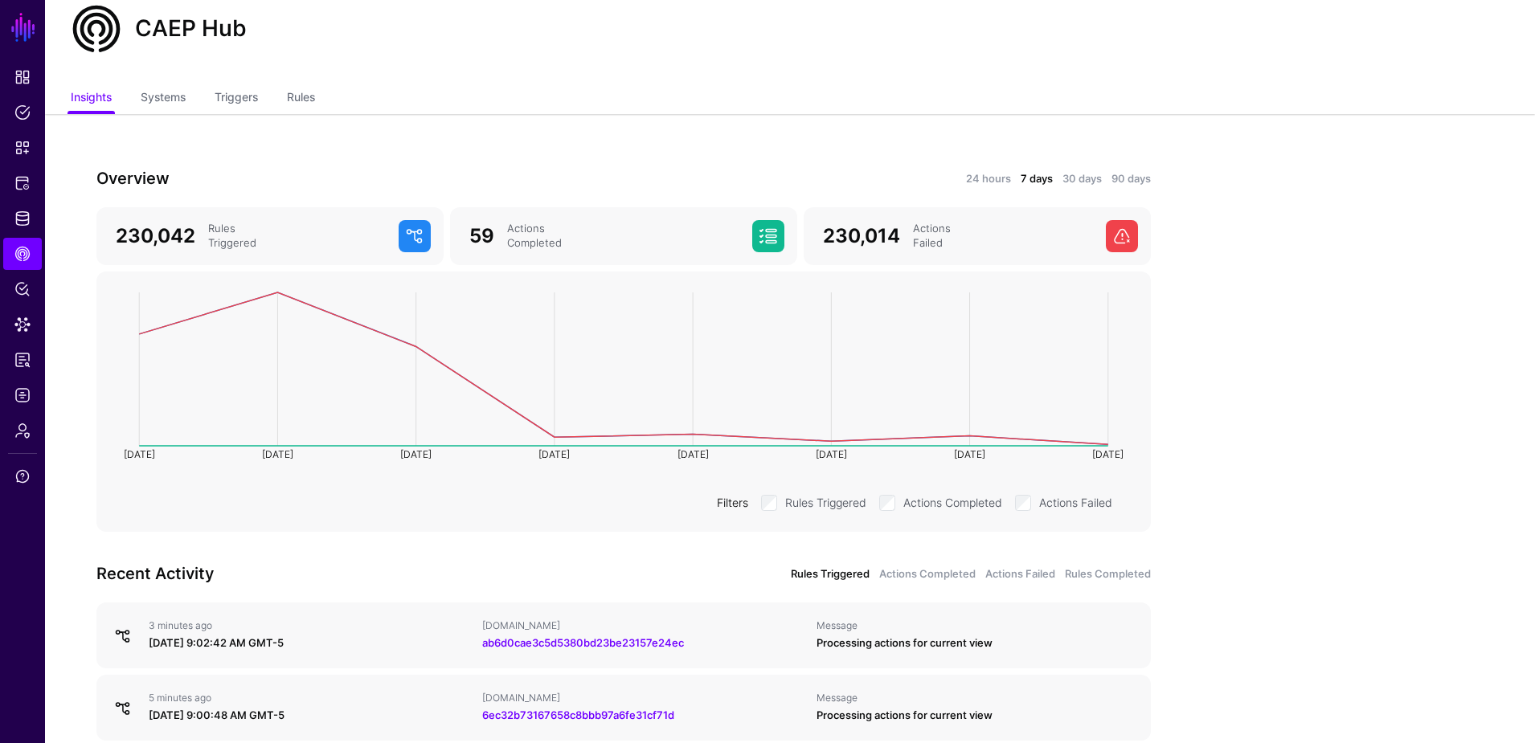
scroll to position [32, 0]
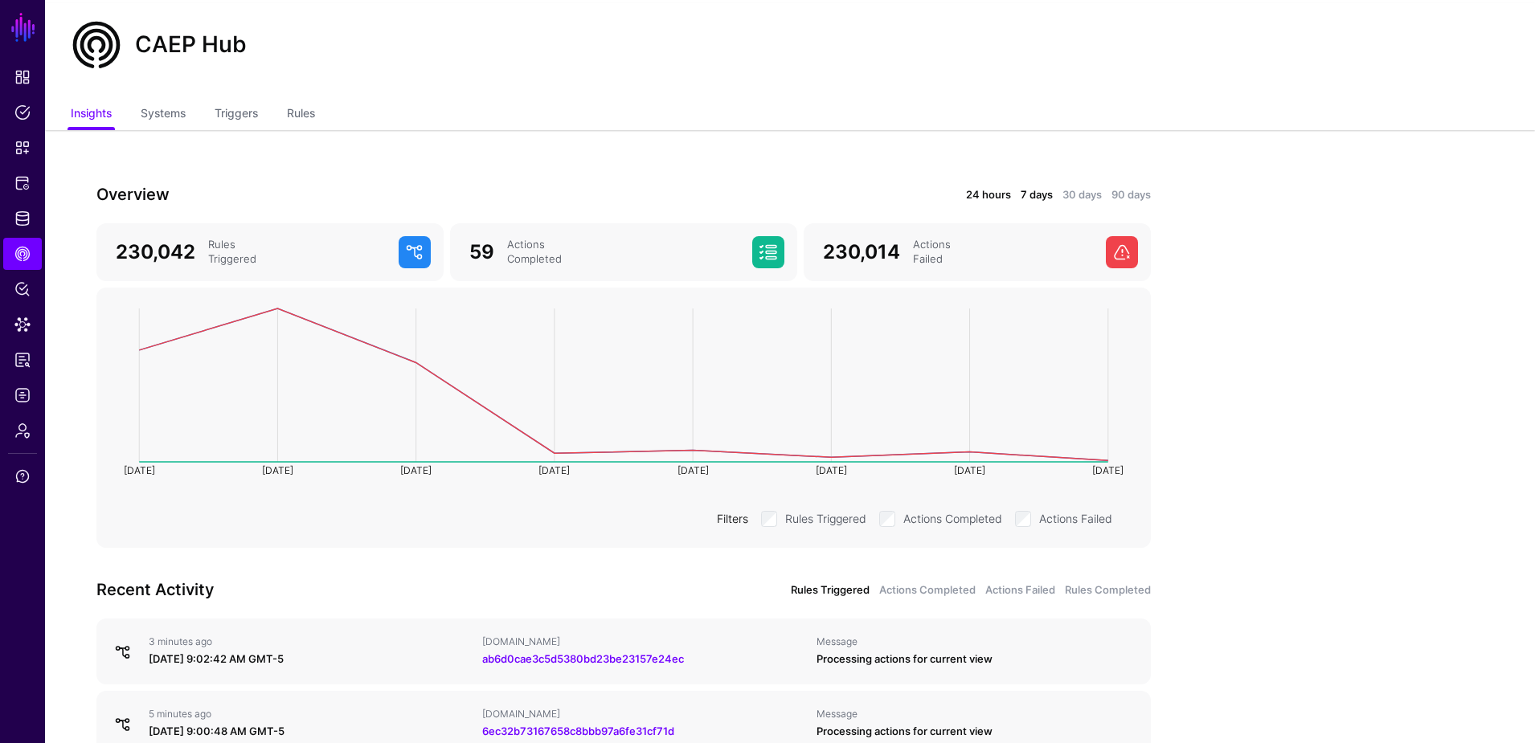
click at [969, 187] on link "24 hours" at bounding box center [988, 195] width 45 height 16
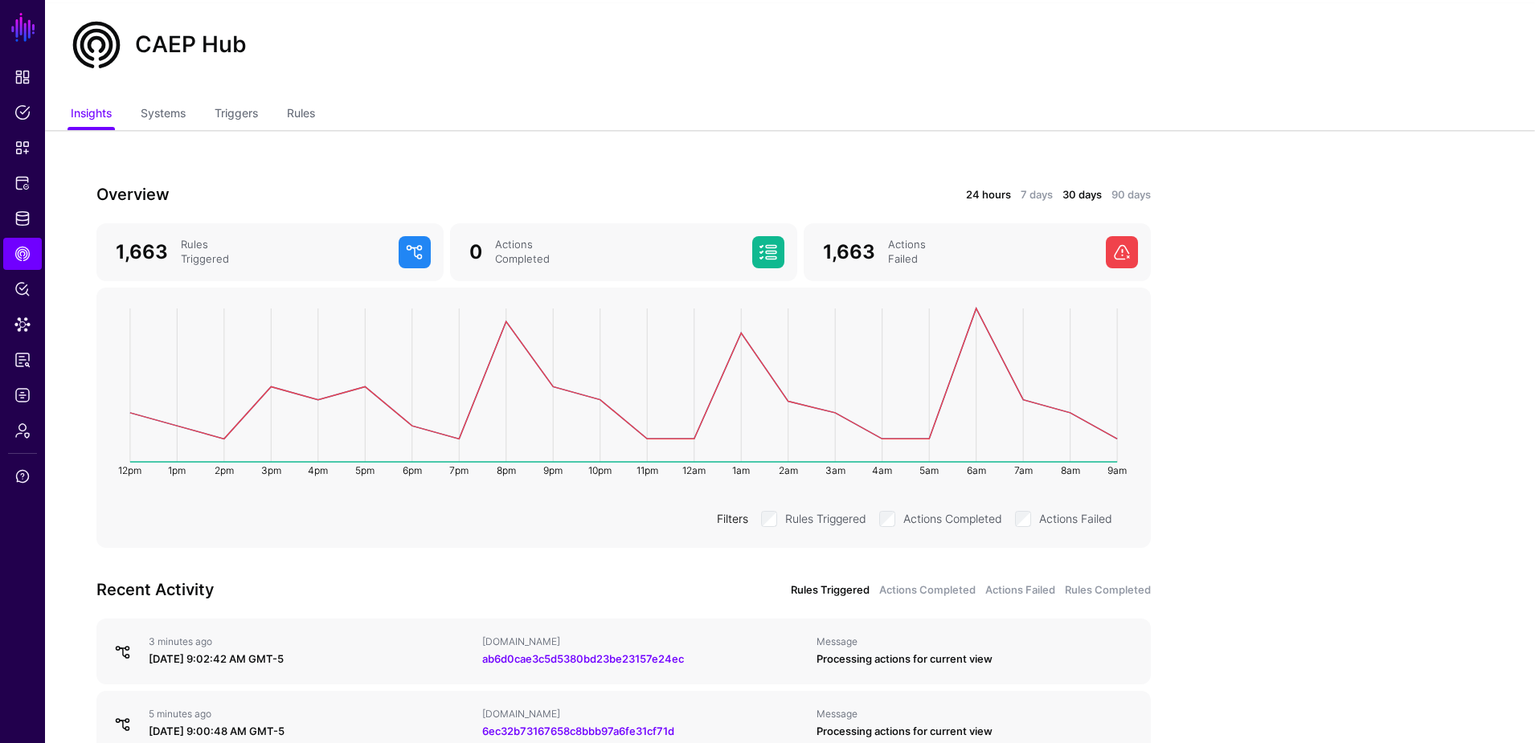
click at [1079, 195] on link "30 days" at bounding box center [1082, 195] width 39 height 16
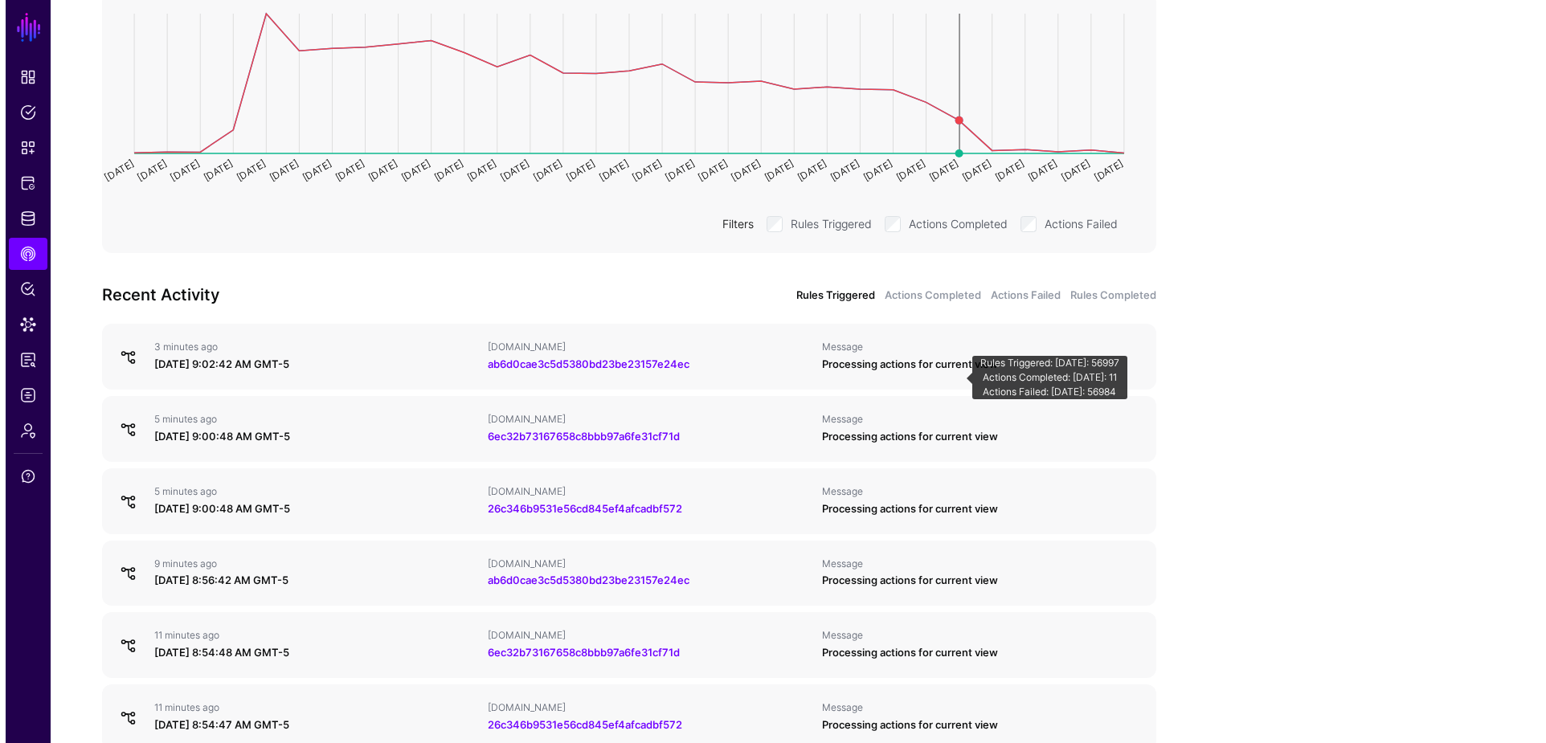
scroll to position [328, 0]
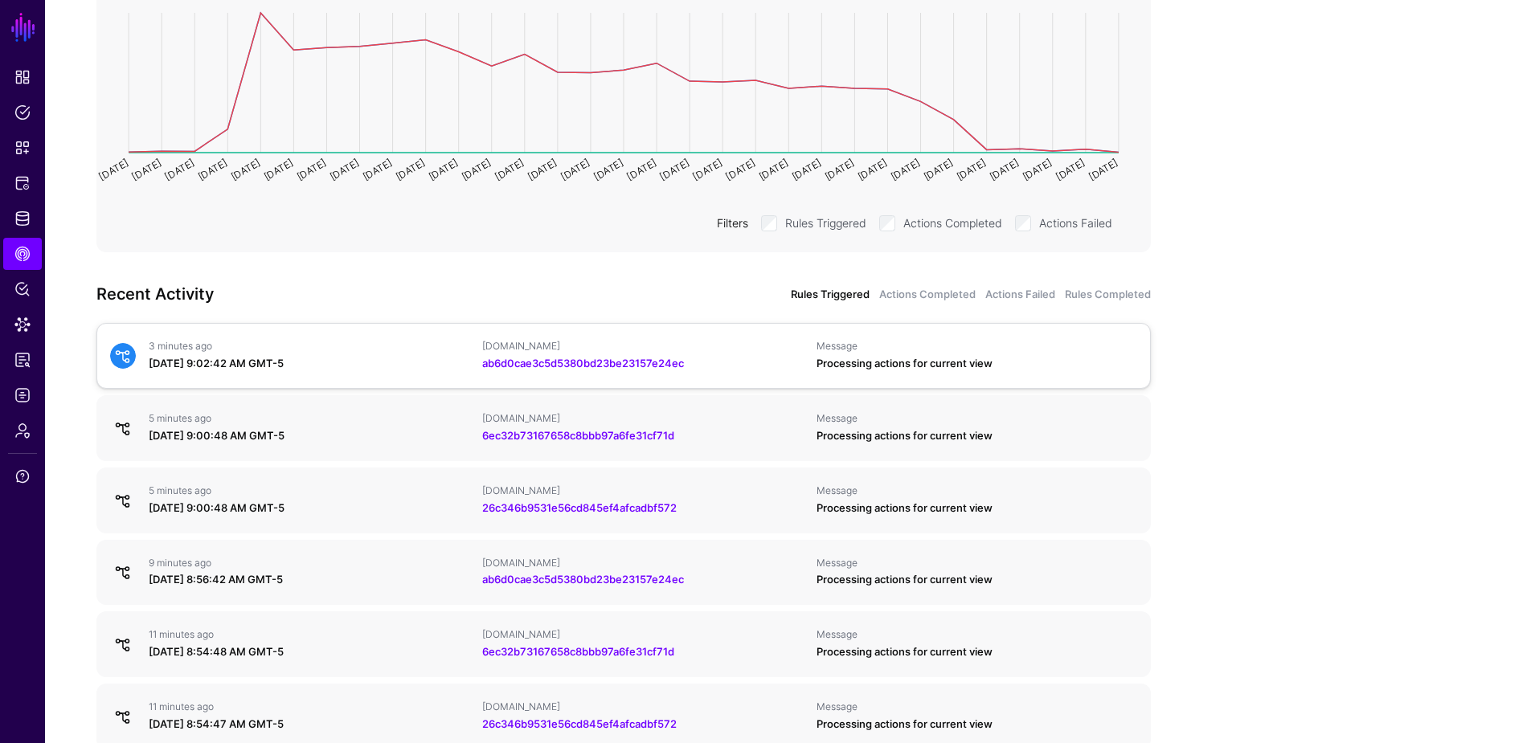
click at [1004, 360] on div "Processing actions for current view" at bounding box center [977, 364] width 321 height 16
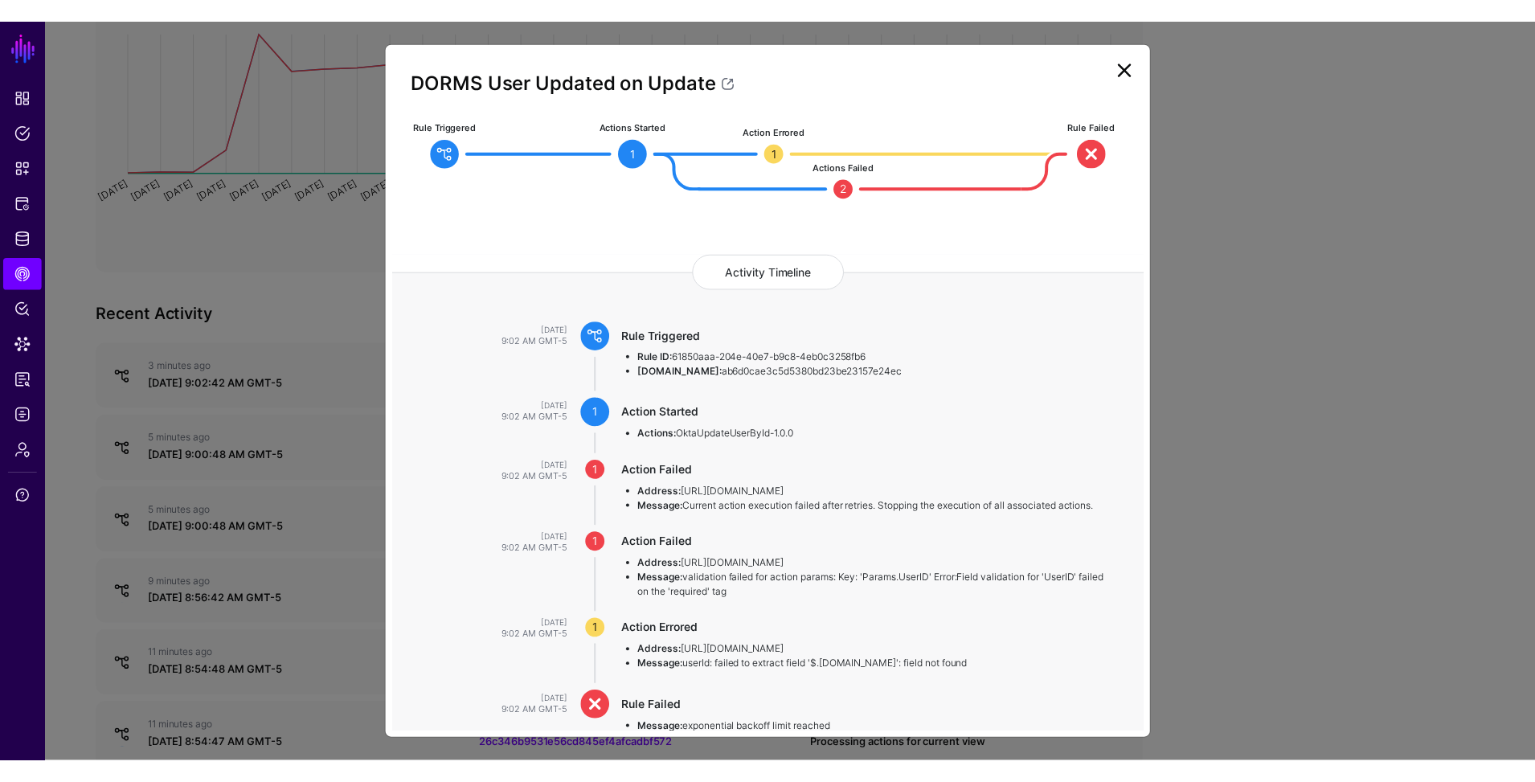
scroll to position [0, 0]
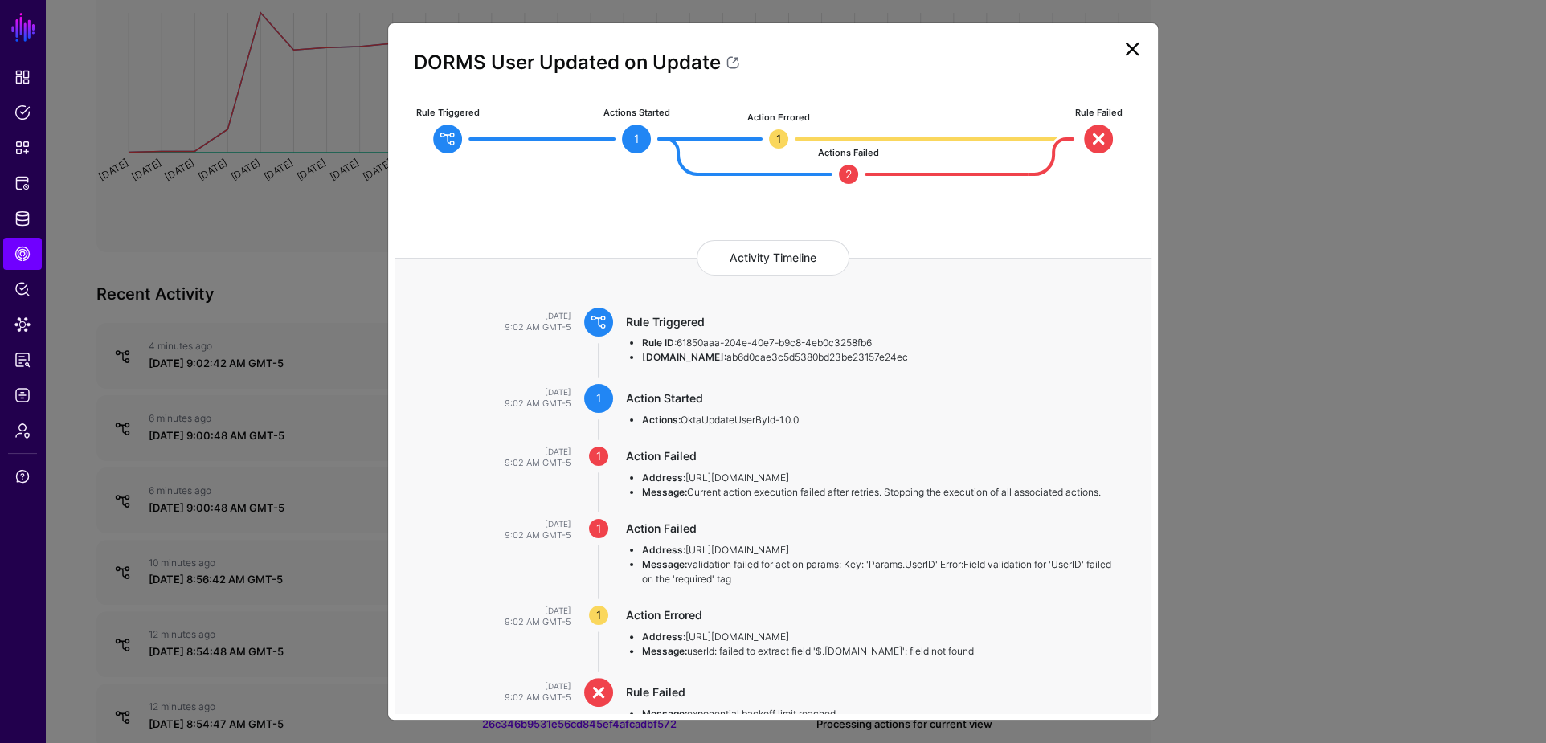
click at [1137, 51] on link at bounding box center [1133, 49] width 26 height 26
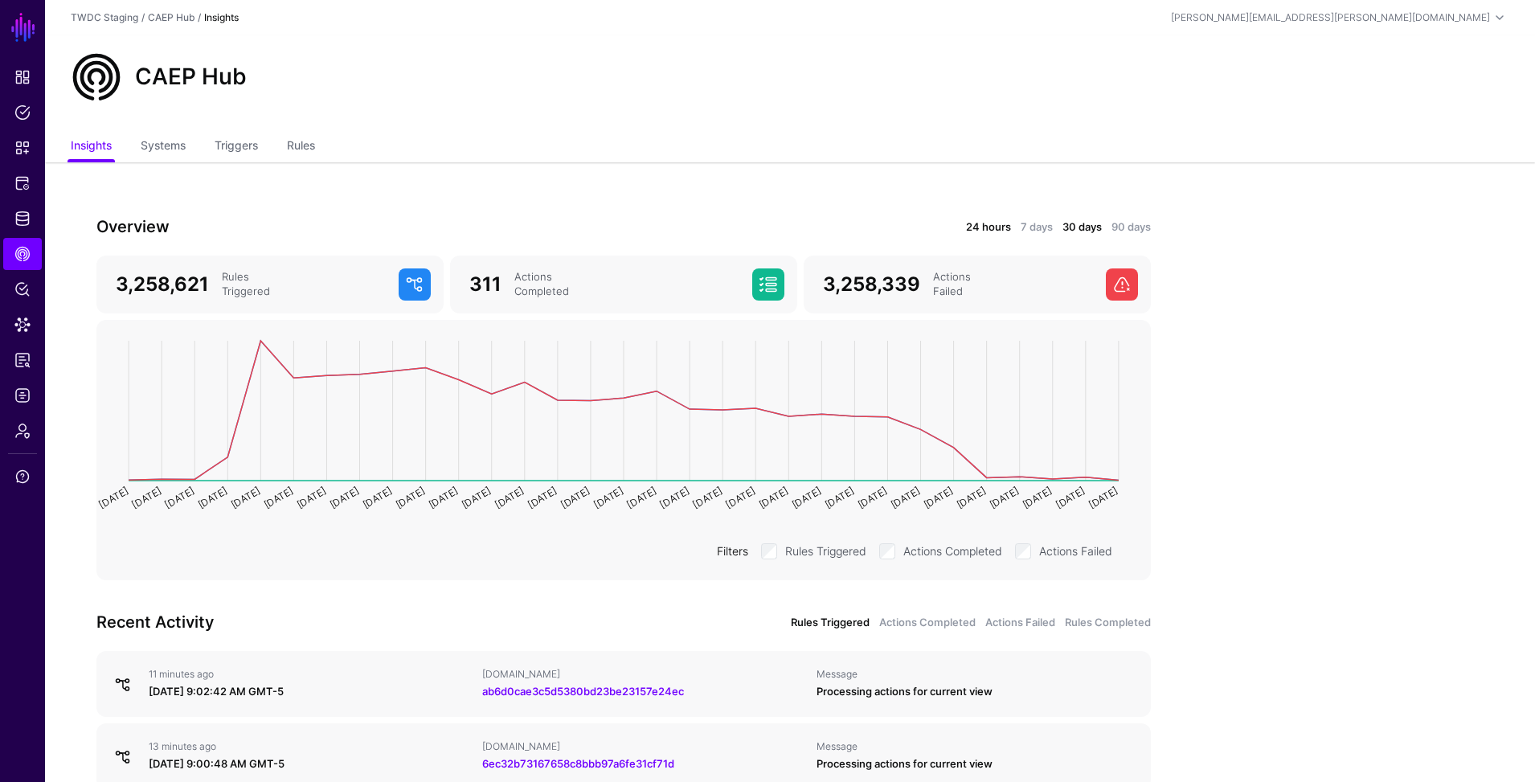
drag, startPoint x: 977, startPoint y: 230, endPoint x: 991, endPoint y: 230, distance: 14.5
click at [977, 230] on link "24 hours" at bounding box center [988, 227] width 45 height 16
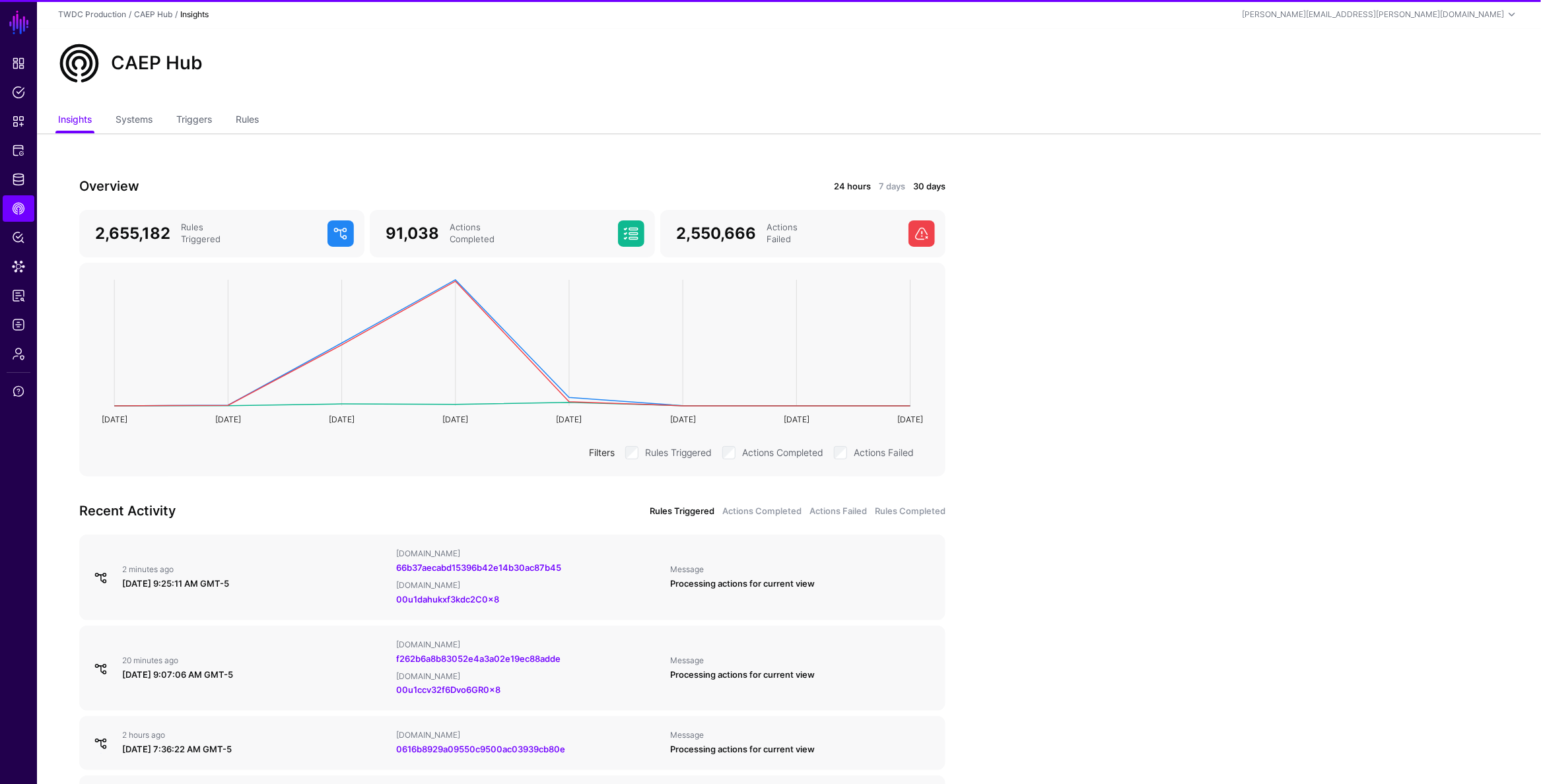
click at [862, 181] on link "24 hours" at bounding box center [852, 186] width 37 height 13
